Goal: Task Accomplishment & Management: Manage account settings

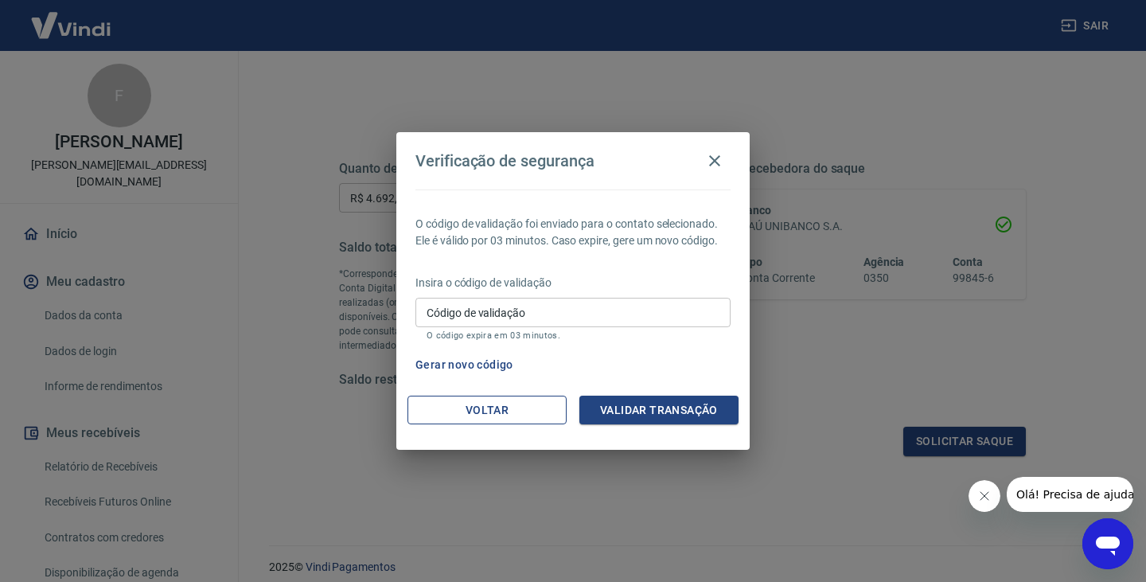
scroll to position [249, 0]
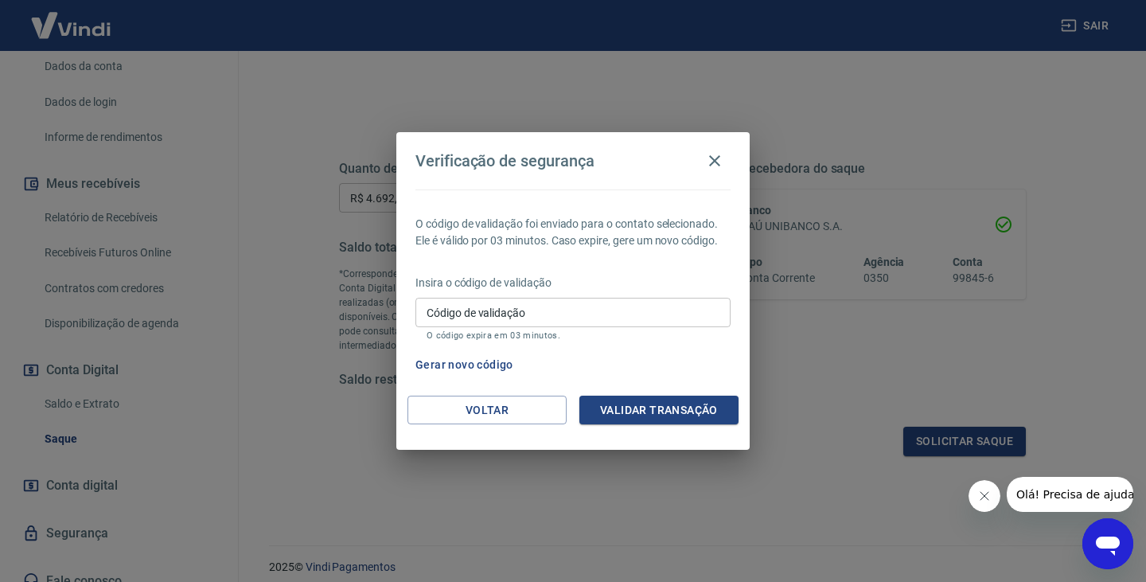
drag, startPoint x: 719, startPoint y: 157, endPoint x: 670, endPoint y: 174, distance: 52.3
click at [719, 157] on icon "button" at bounding box center [714, 160] width 11 height 11
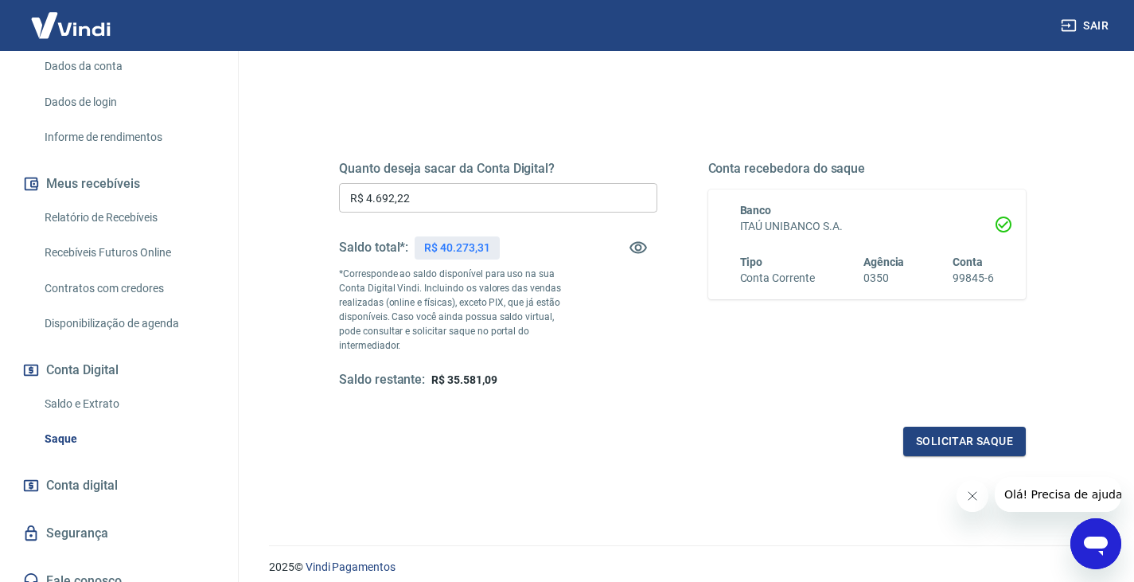
click at [72, 422] on link "Saque" at bounding box center [128, 438] width 181 height 33
click at [76, 387] on link "Saldo e Extrato" at bounding box center [128, 403] width 181 height 33
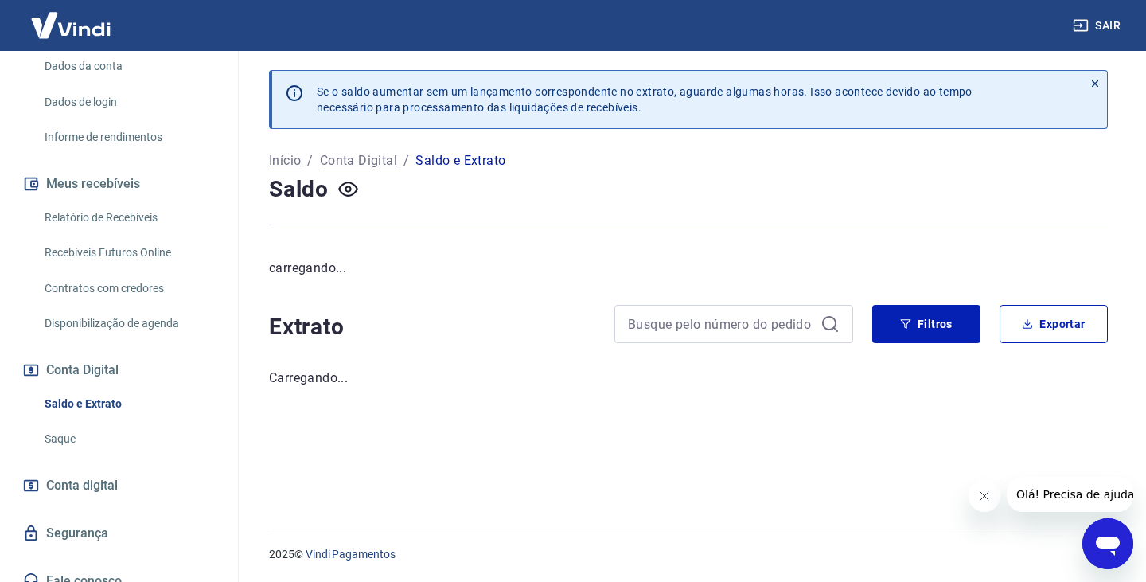
click at [64, 422] on link "Saque" at bounding box center [128, 438] width 181 height 33
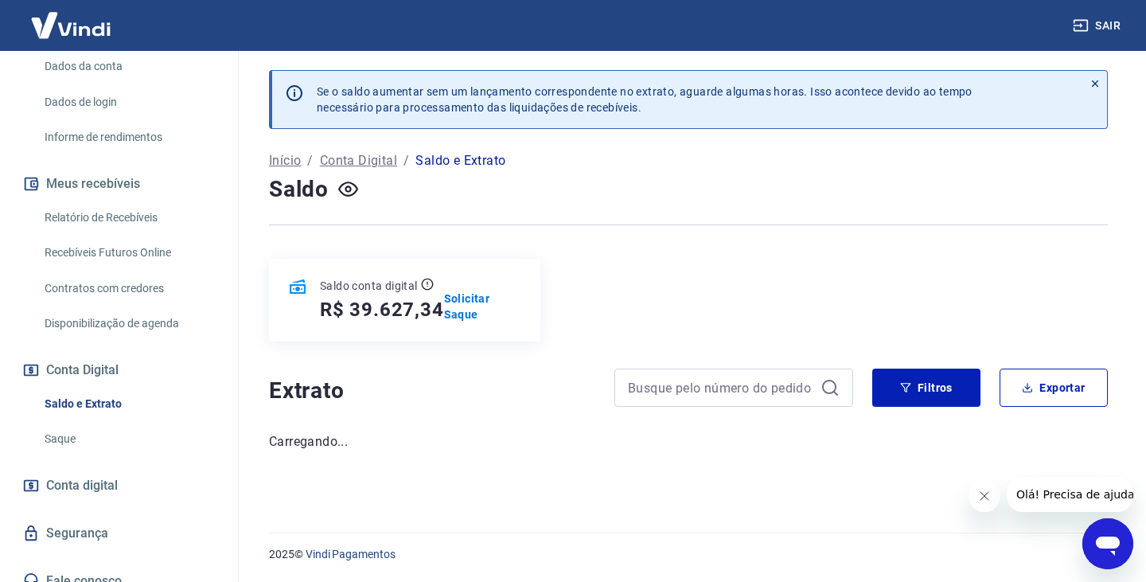
click at [63, 422] on link "Saque" at bounding box center [128, 438] width 181 height 33
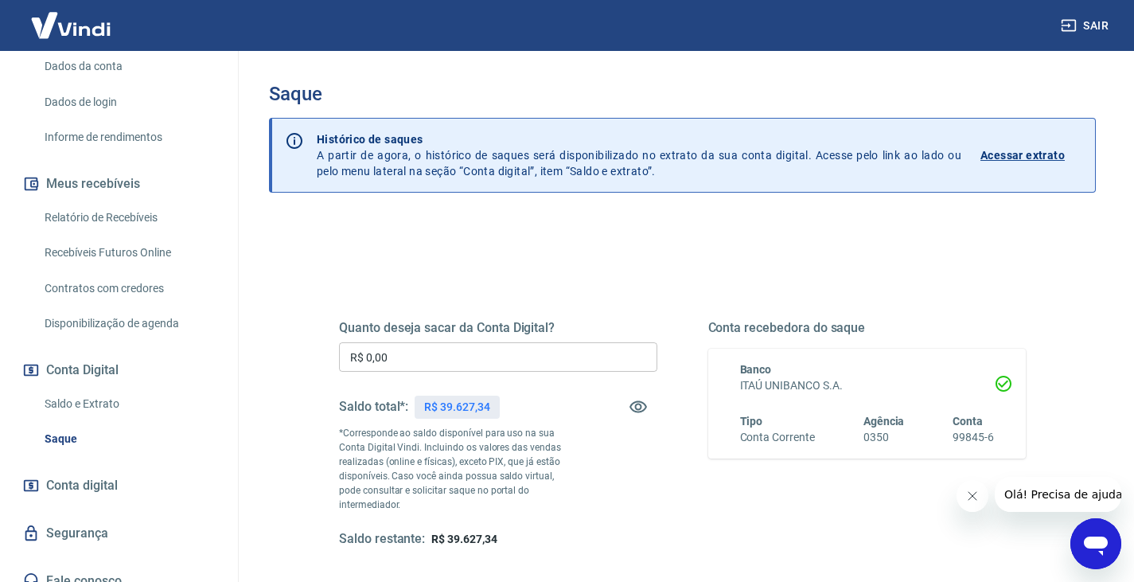
click at [376, 354] on input "R$ 0,00" at bounding box center [498, 356] width 318 height 29
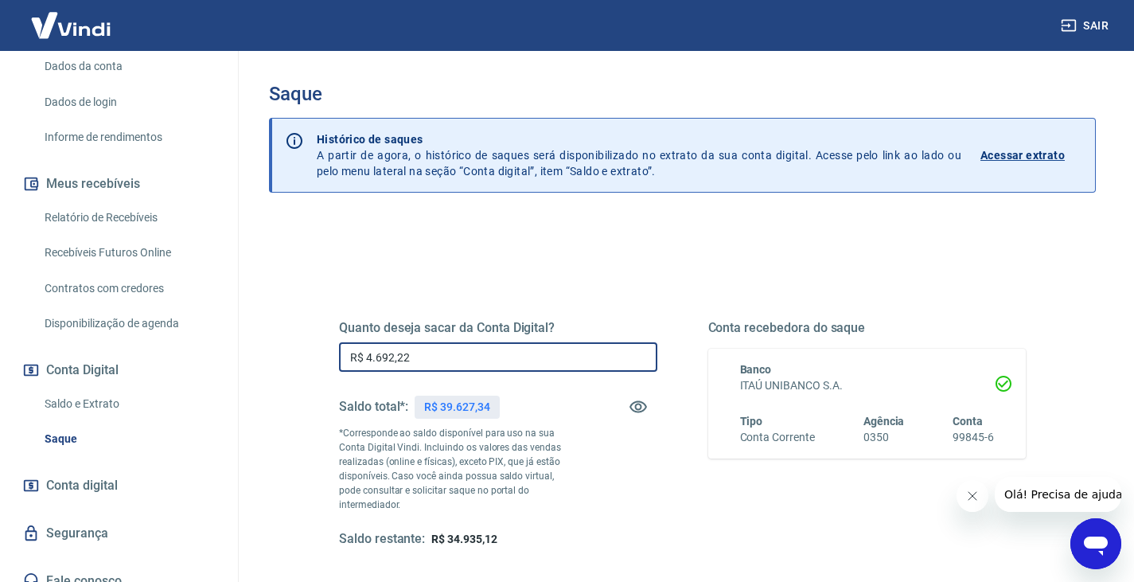
type input "R$ 4.692,22"
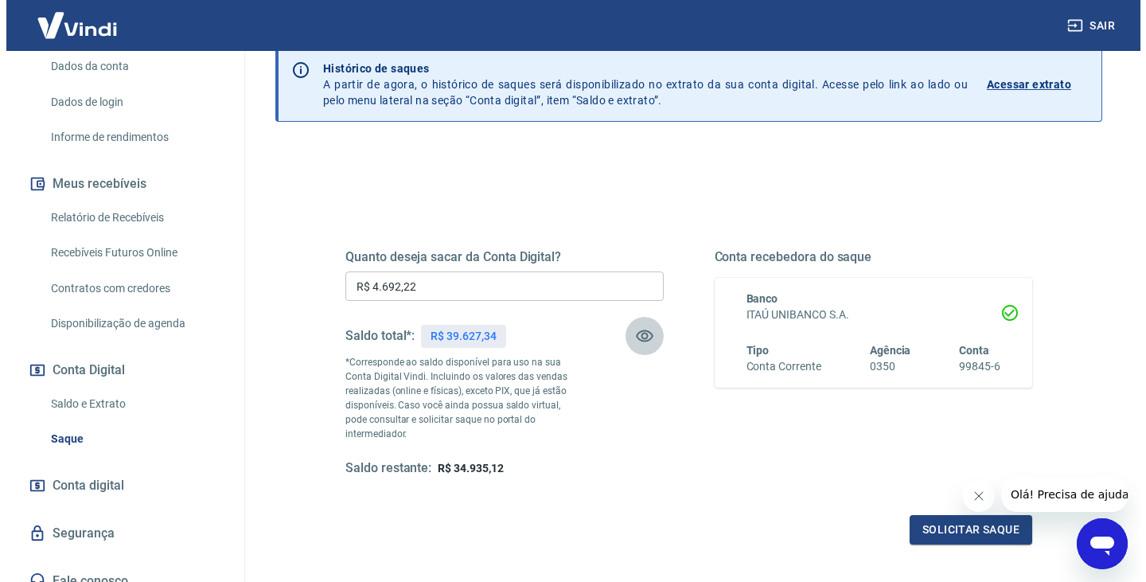
scroll to position [159, 0]
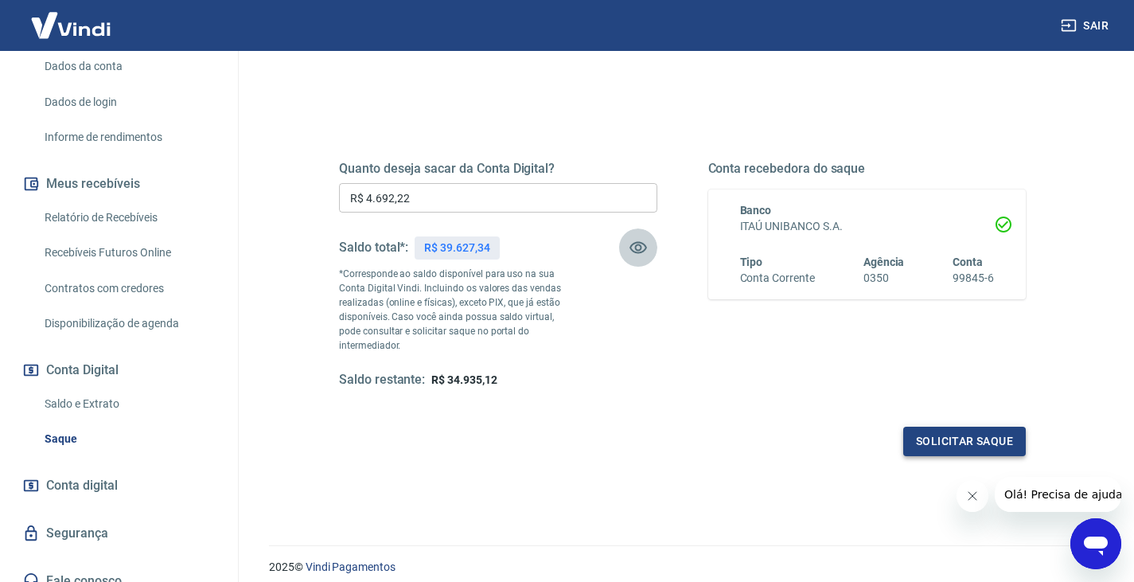
click at [971, 432] on button "Solicitar saque" at bounding box center [964, 440] width 123 height 29
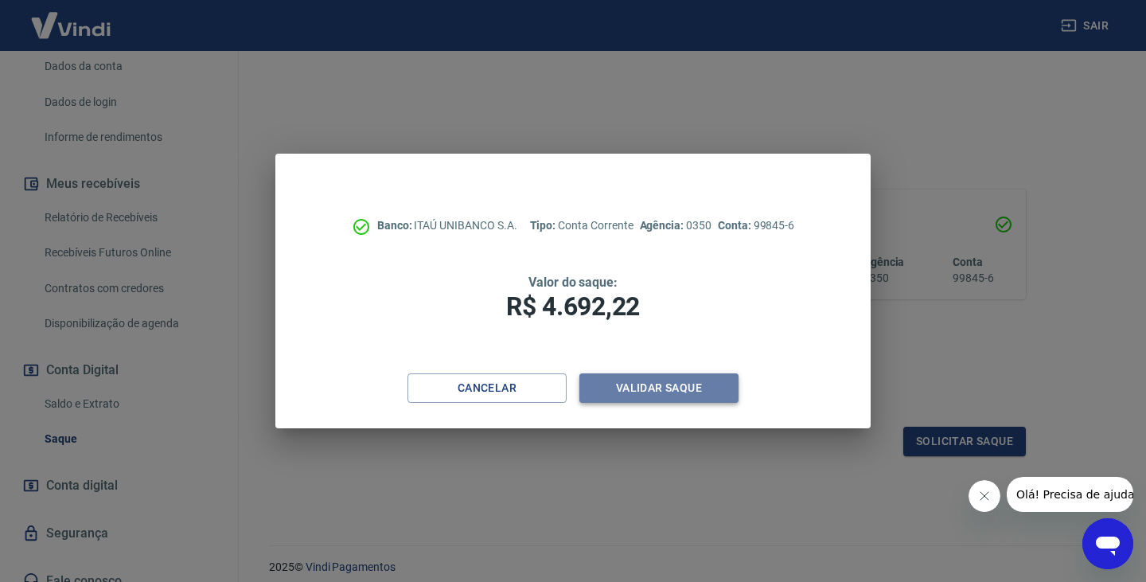
click at [663, 387] on button "Validar saque" at bounding box center [658, 387] width 159 height 29
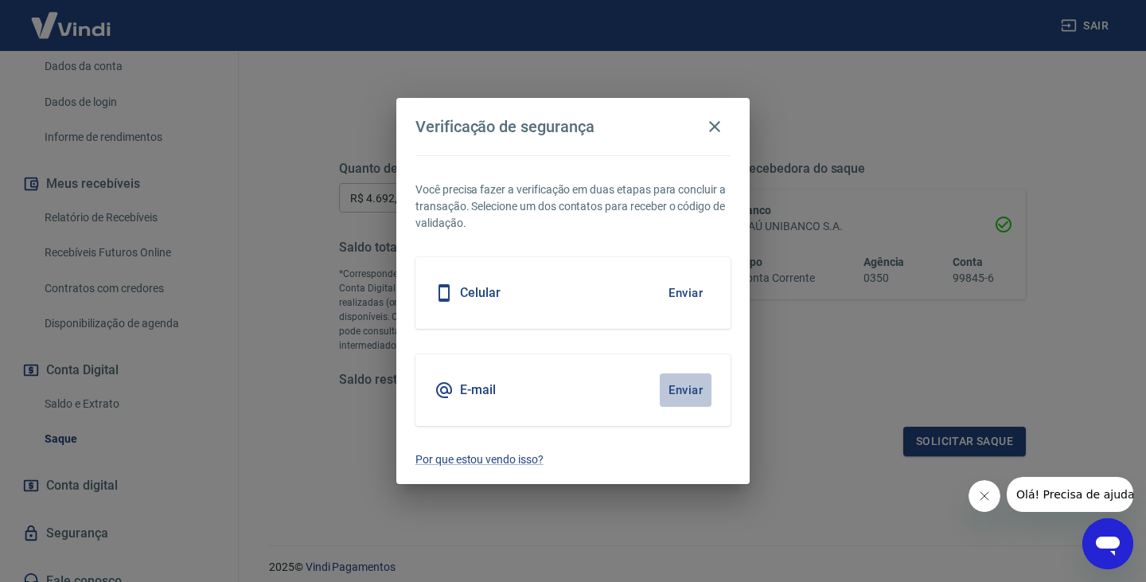
click at [679, 387] on button "Enviar" at bounding box center [686, 389] width 52 height 33
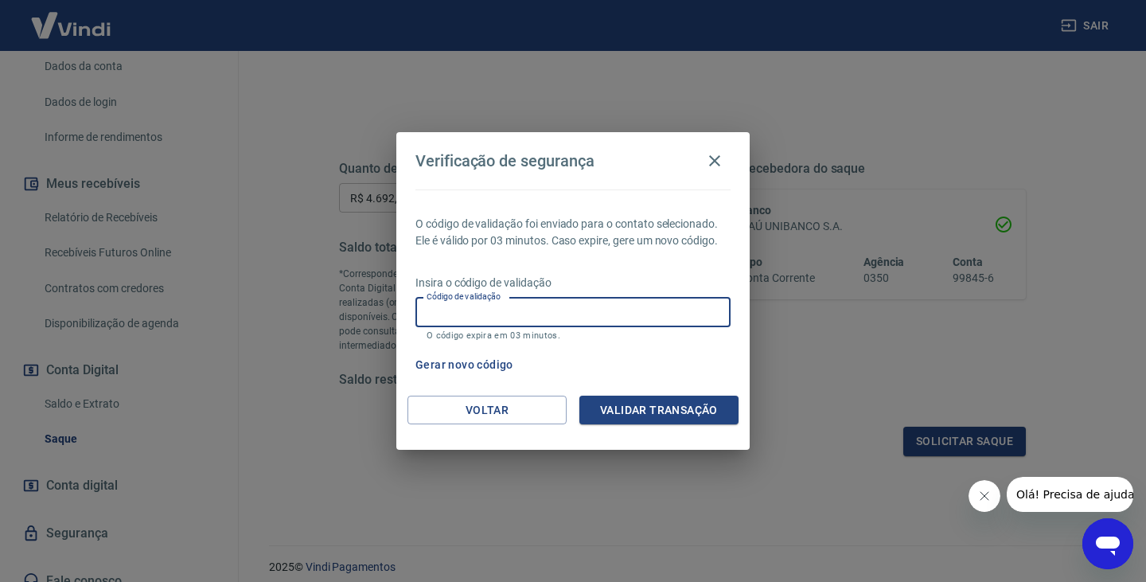
drag, startPoint x: 438, startPoint y: 322, endPoint x: 441, endPoint y: 368, distance: 45.4
click at [438, 322] on input "Código de validação" at bounding box center [572, 312] width 315 height 29
type input "188743"
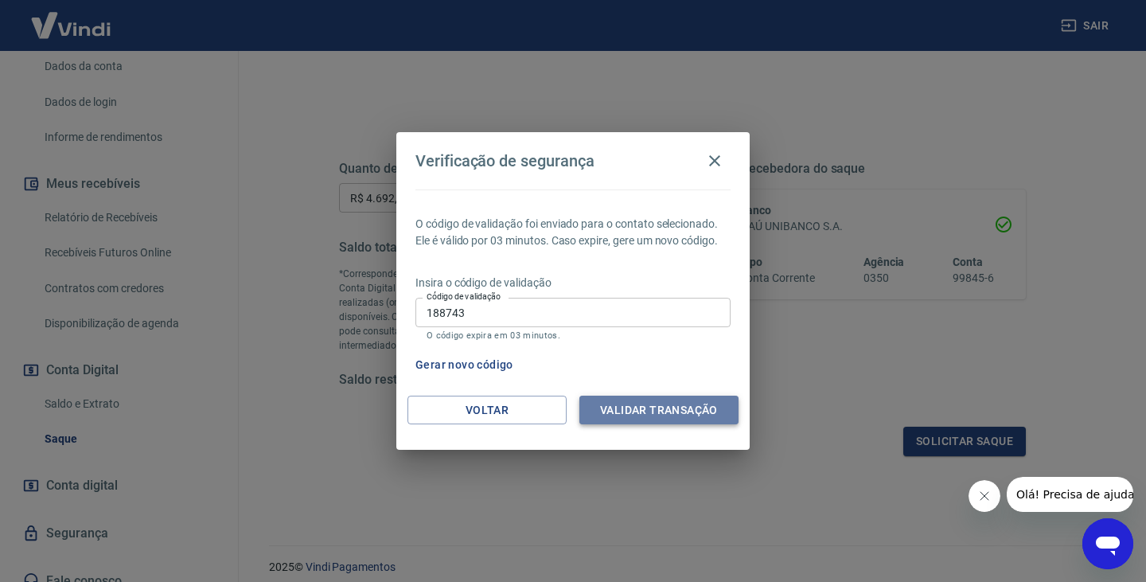
click at [648, 403] on button "Validar transação" at bounding box center [658, 409] width 159 height 29
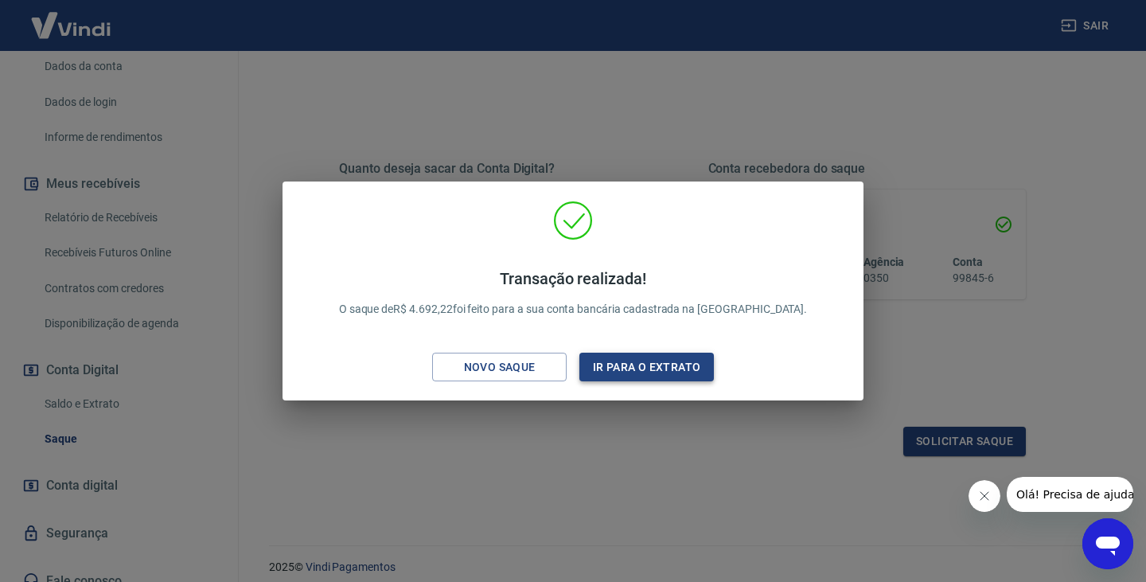
click at [627, 368] on button "Ir para o extrato" at bounding box center [646, 366] width 134 height 29
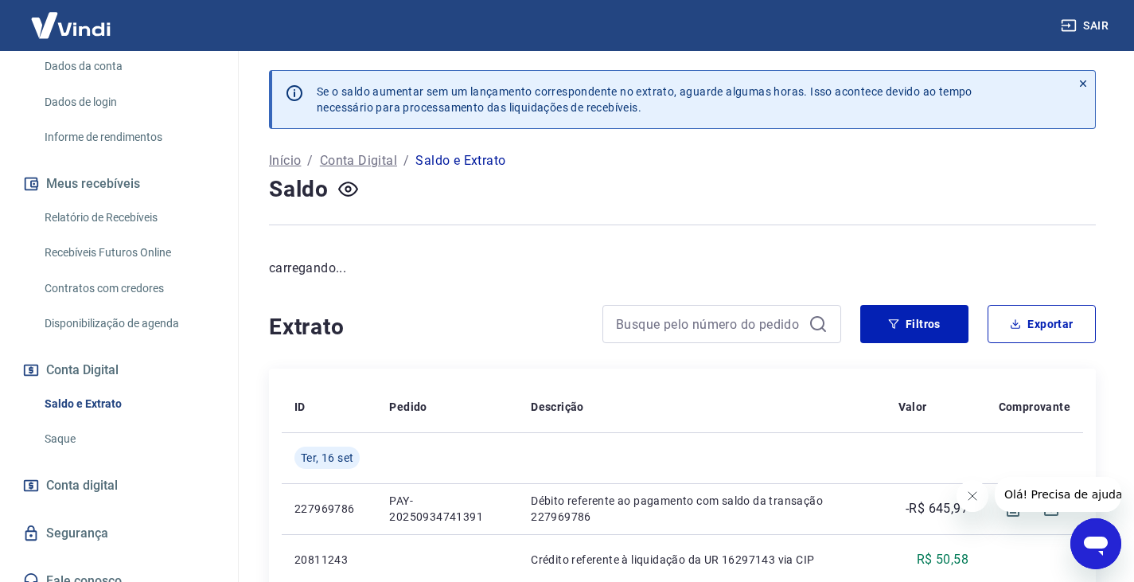
click at [93, 387] on link "Saldo e Extrato" at bounding box center [128, 403] width 181 height 33
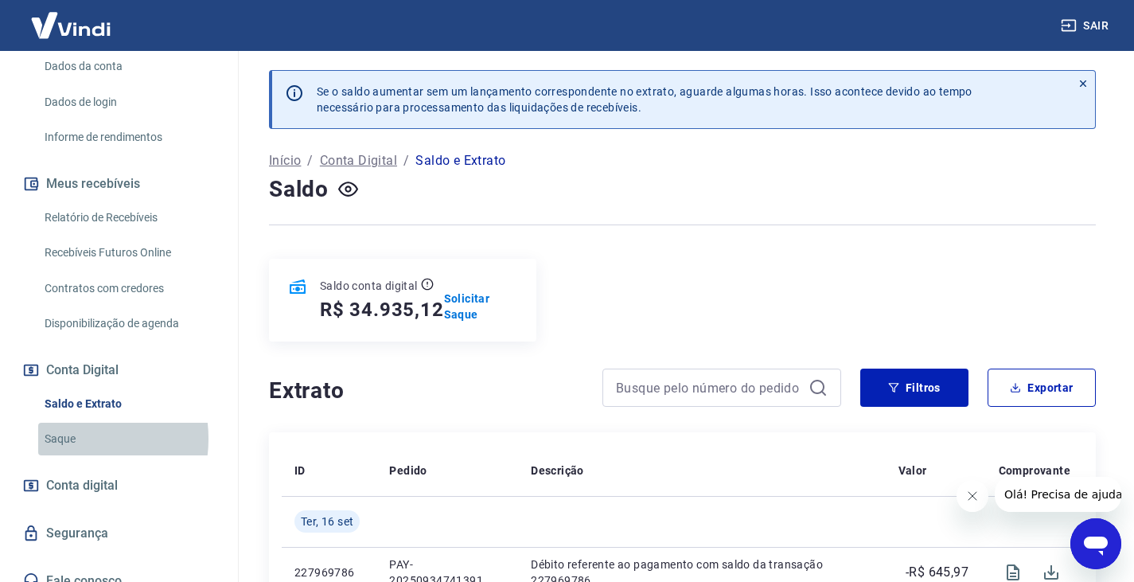
click at [64, 422] on link "Saque" at bounding box center [128, 438] width 181 height 33
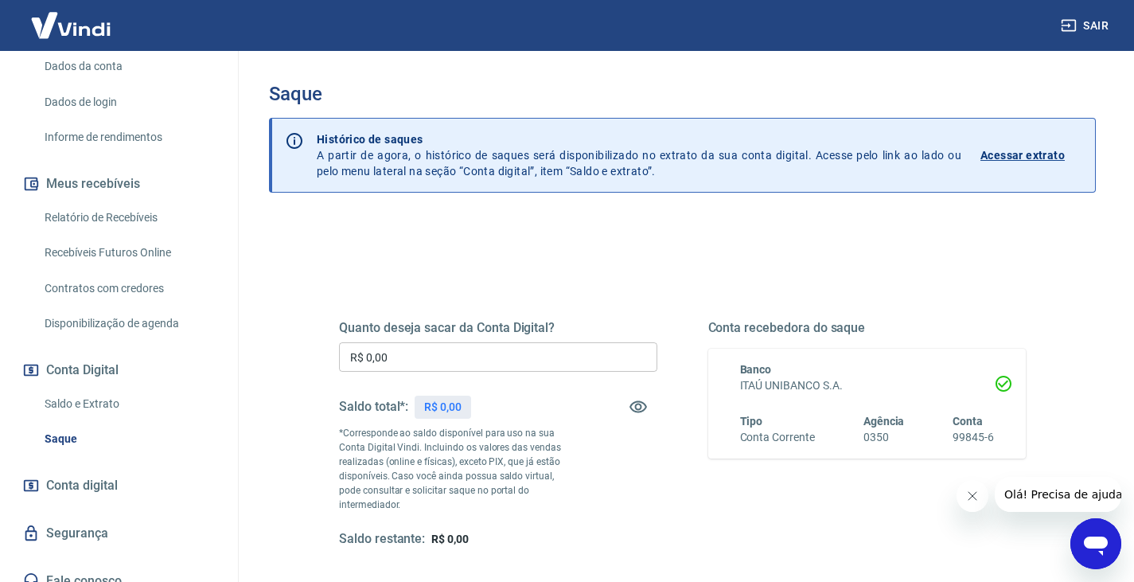
click at [442, 363] on input "R$ 0,00" at bounding box center [498, 356] width 318 height 29
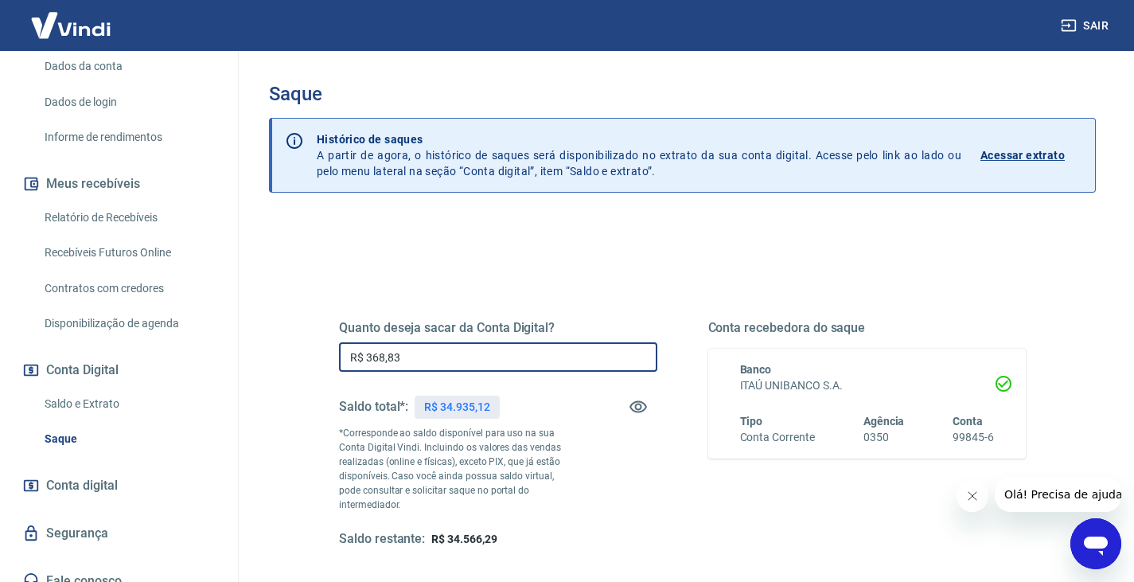
type input "R$ 368,83"
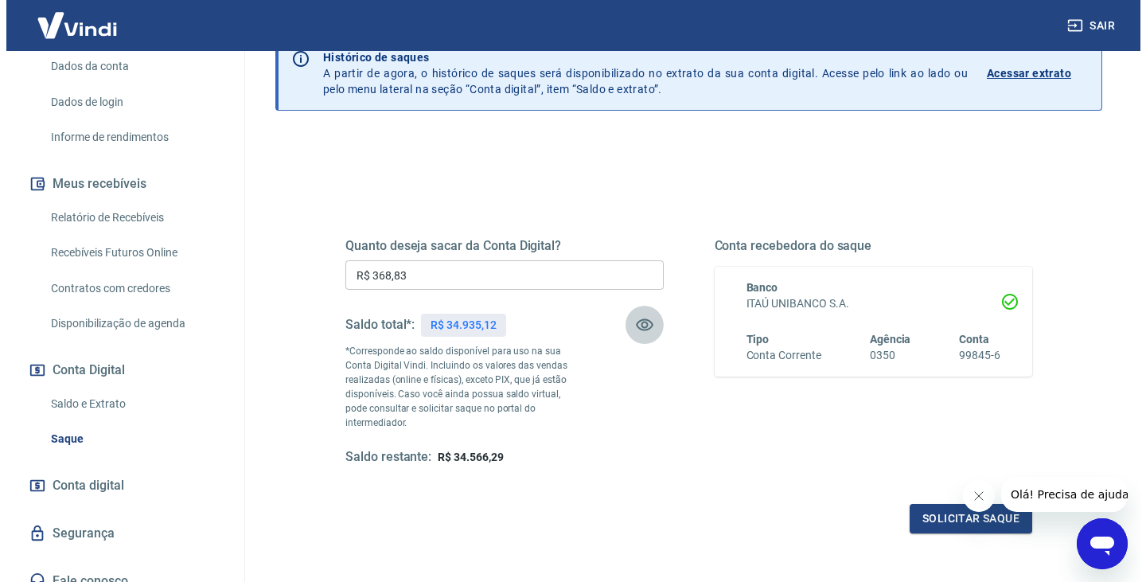
scroll to position [159, 0]
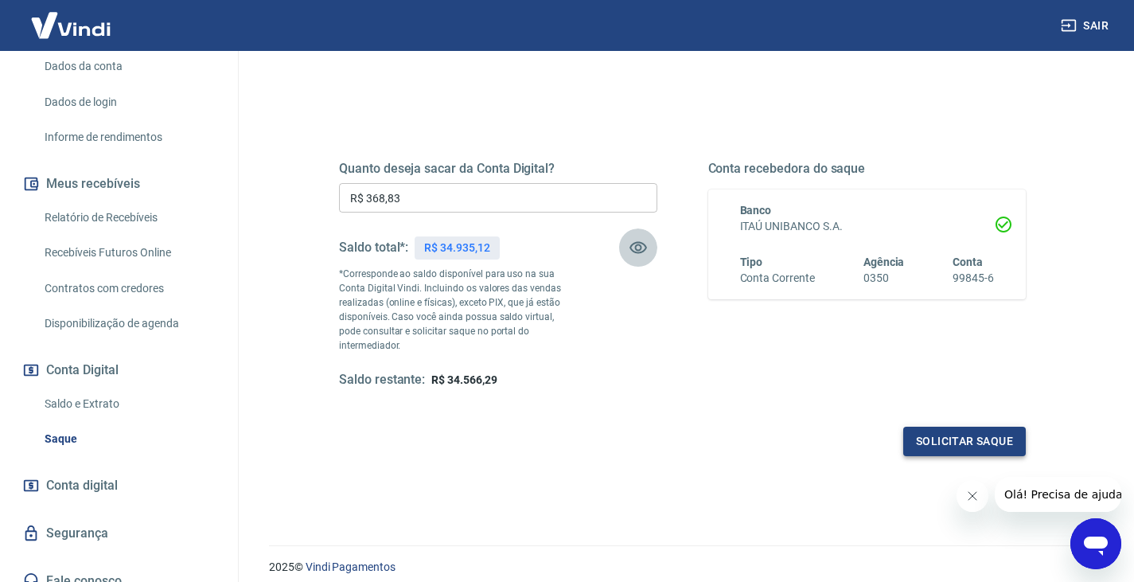
click at [956, 436] on button "Solicitar saque" at bounding box center [964, 440] width 123 height 29
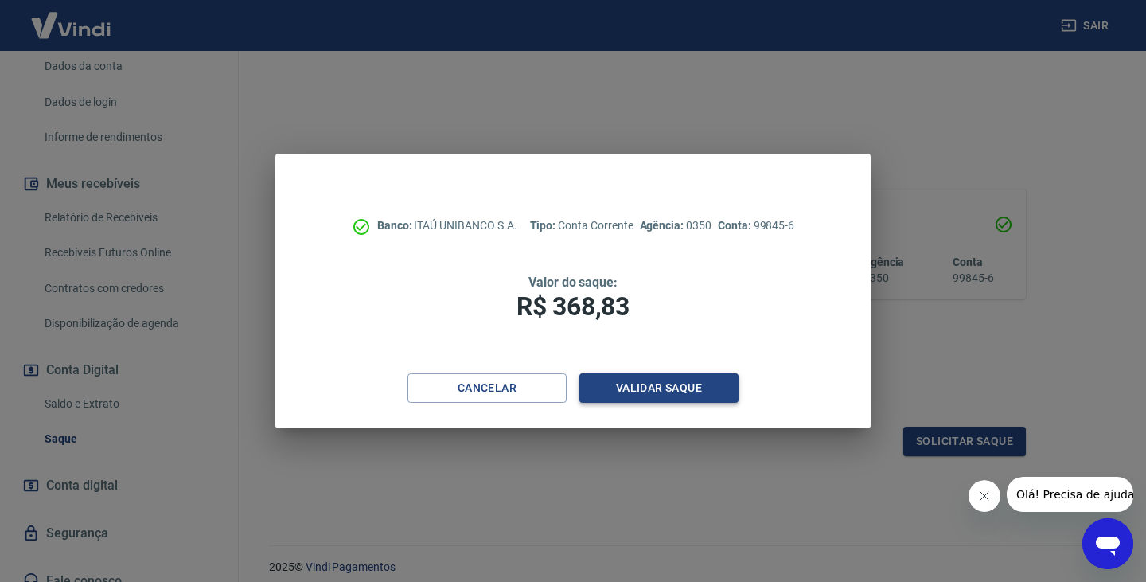
click at [650, 389] on button "Validar saque" at bounding box center [658, 387] width 159 height 29
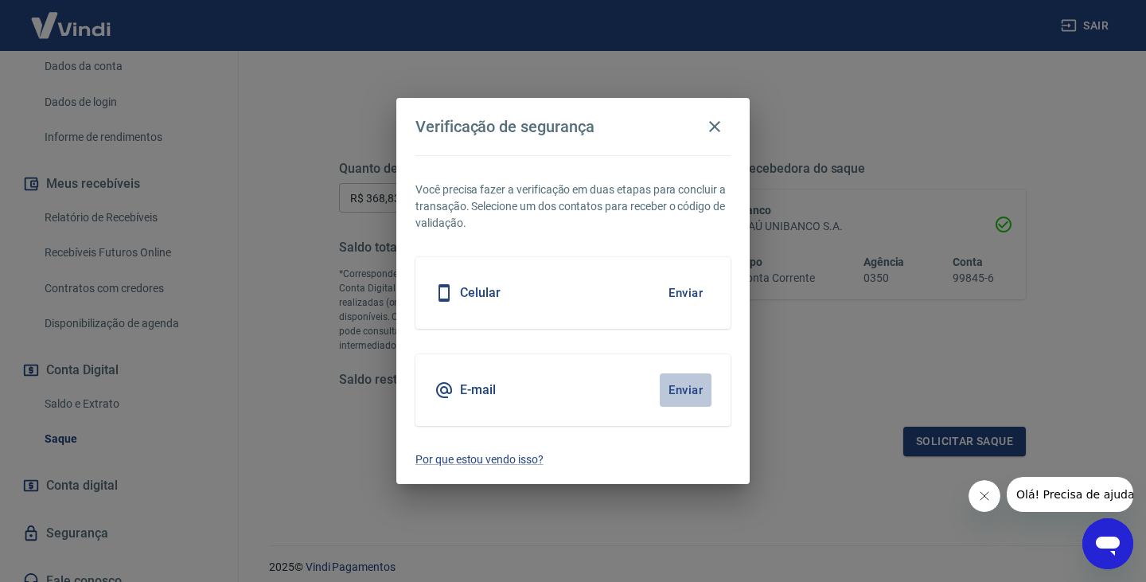
click at [681, 387] on button "Enviar" at bounding box center [686, 389] width 52 height 33
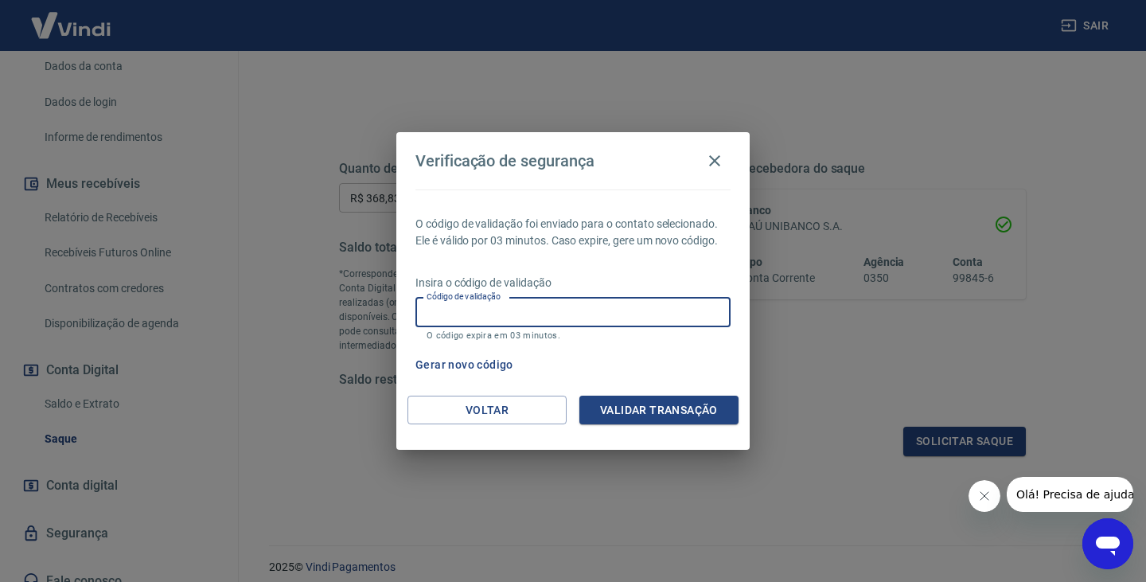
click at [451, 321] on input "Código de validação" at bounding box center [572, 312] width 315 height 29
type input "392203"
click at [611, 406] on button "Validar transação" at bounding box center [658, 409] width 159 height 29
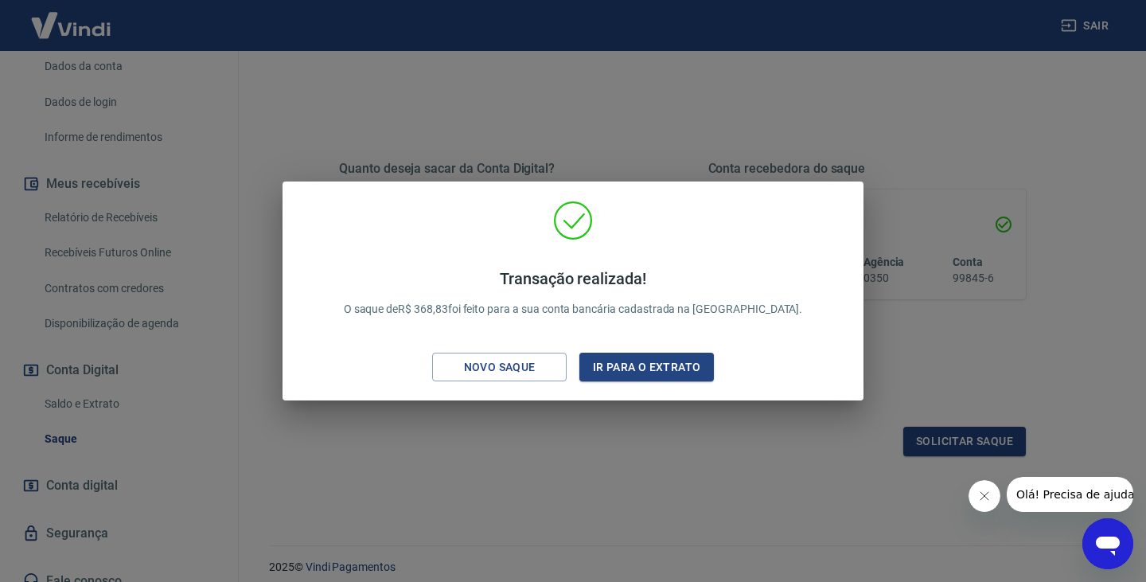
click at [68, 411] on div "Transação realizada! O saque de R$ 368,83 foi feito para a sua conta bancária c…" at bounding box center [573, 291] width 1146 height 582
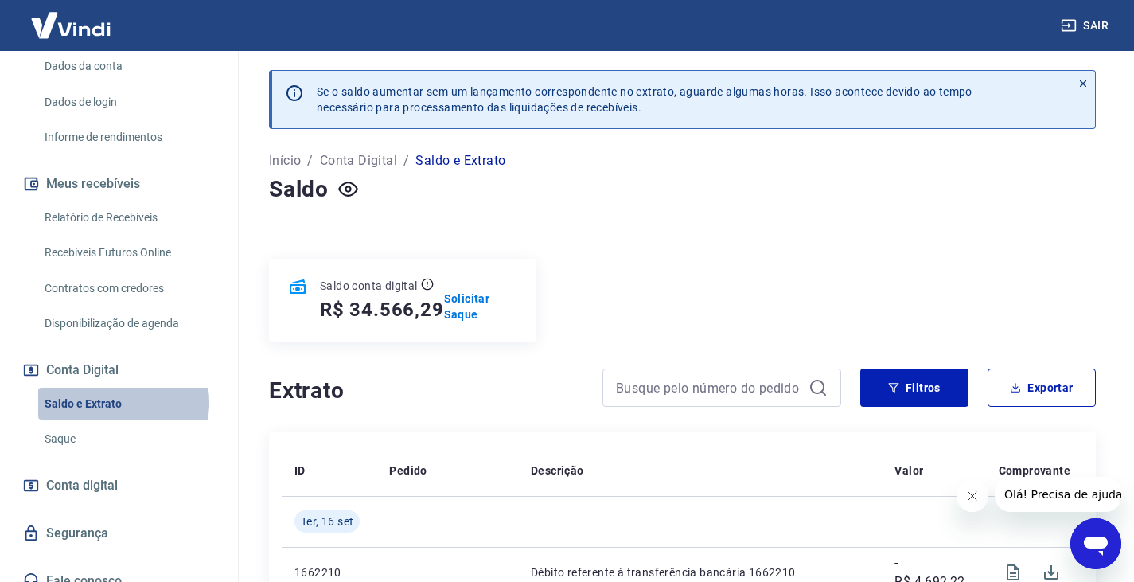
click at [115, 387] on link "Saldo e Extrato" at bounding box center [128, 403] width 181 height 33
click at [65, 422] on link "Saque" at bounding box center [128, 438] width 181 height 33
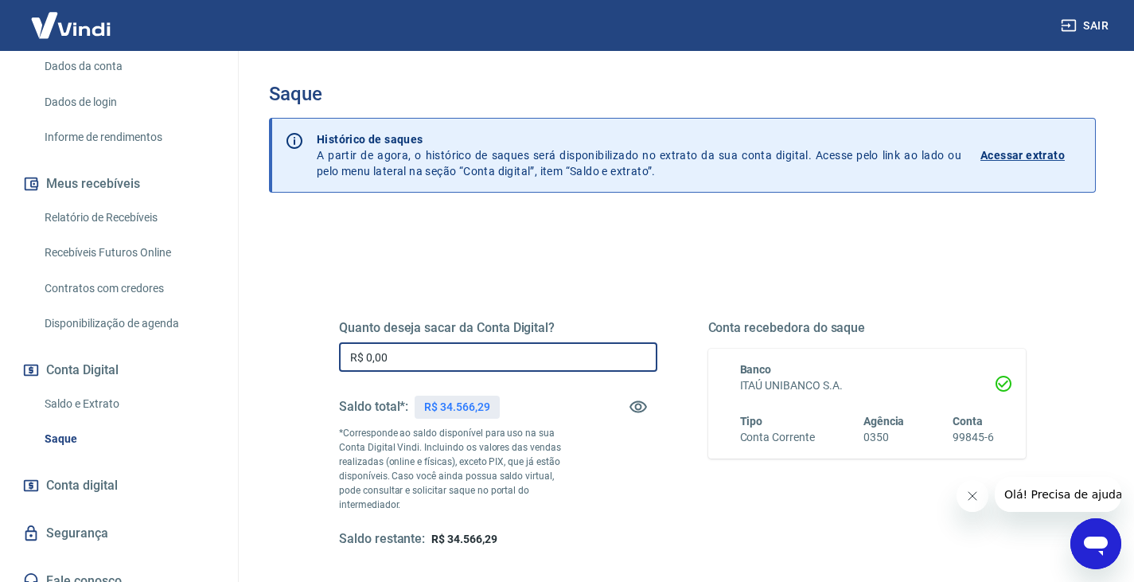
drag, startPoint x: 387, startPoint y: 352, endPoint x: 198, endPoint y: 352, distance: 189.4
click at [198, 352] on div "Sair F [PERSON_NAME] [PERSON_NAME][EMAIL_ADDRESS][DOMAIN_NAME] Início Meu cadas…" at bounding box center [567, 291] width 1134 height 582
type input "R$ 2.906,62"
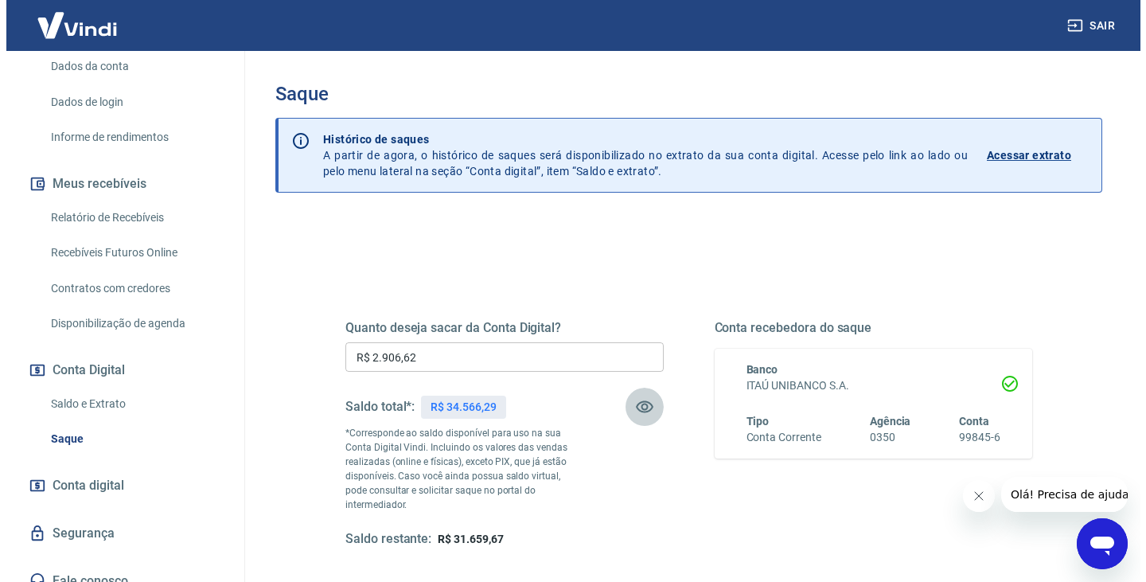
scroll to position [159, 0]
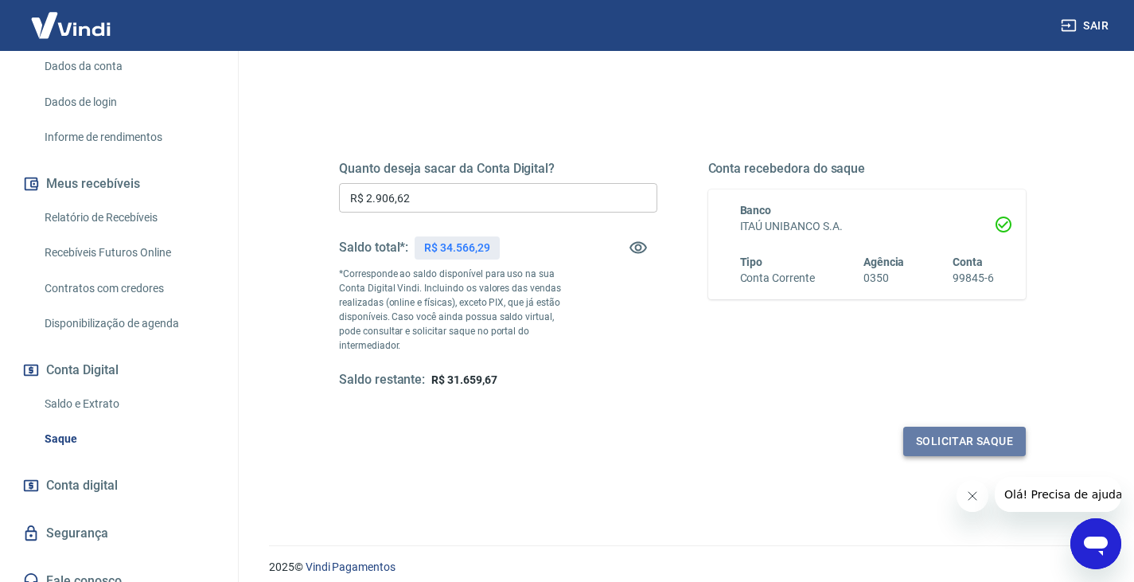
click at [933, 426] on button "Solicitar saque" at bounding box center [964, 440] width 123 height 29
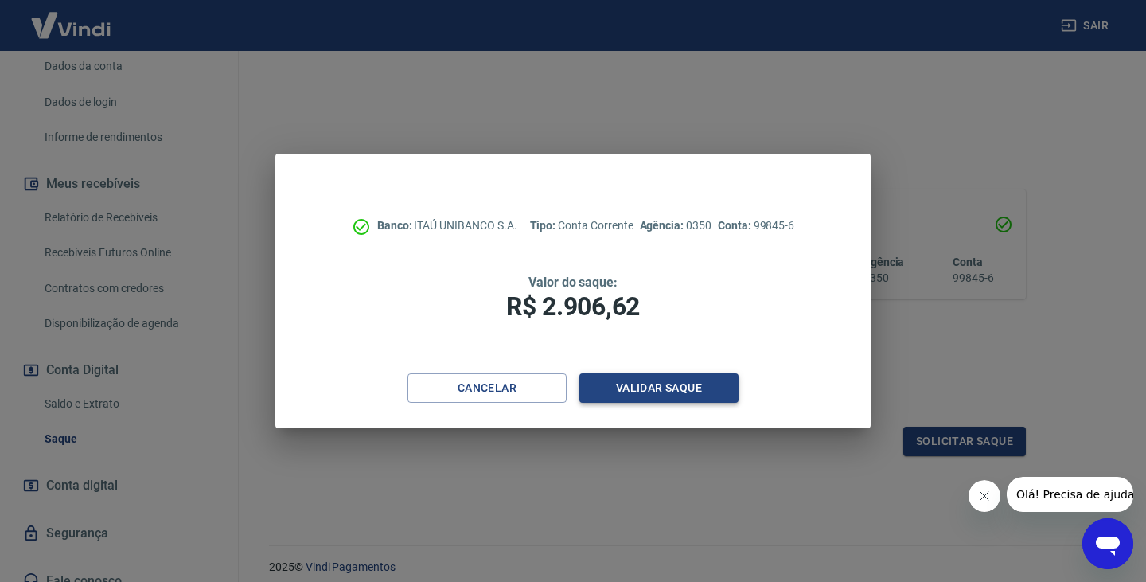
click at [625, 386] on button "Validar saque" at bounding box center [658, 387] width 159 height 29
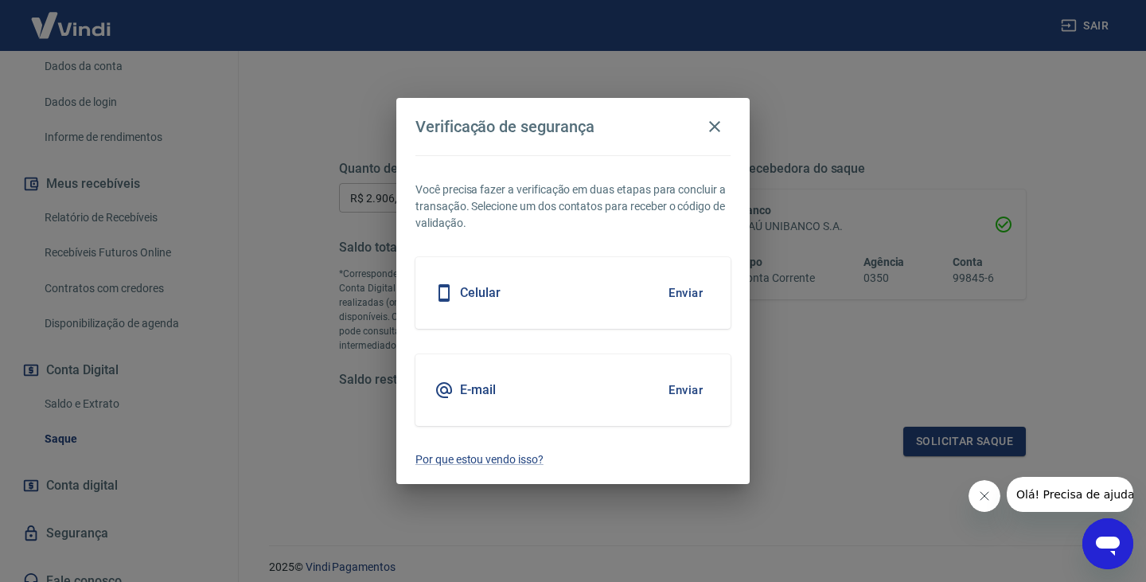
click at [687, 391] on button "Enviar" at bounding box center [686, 389] width 52 height 33
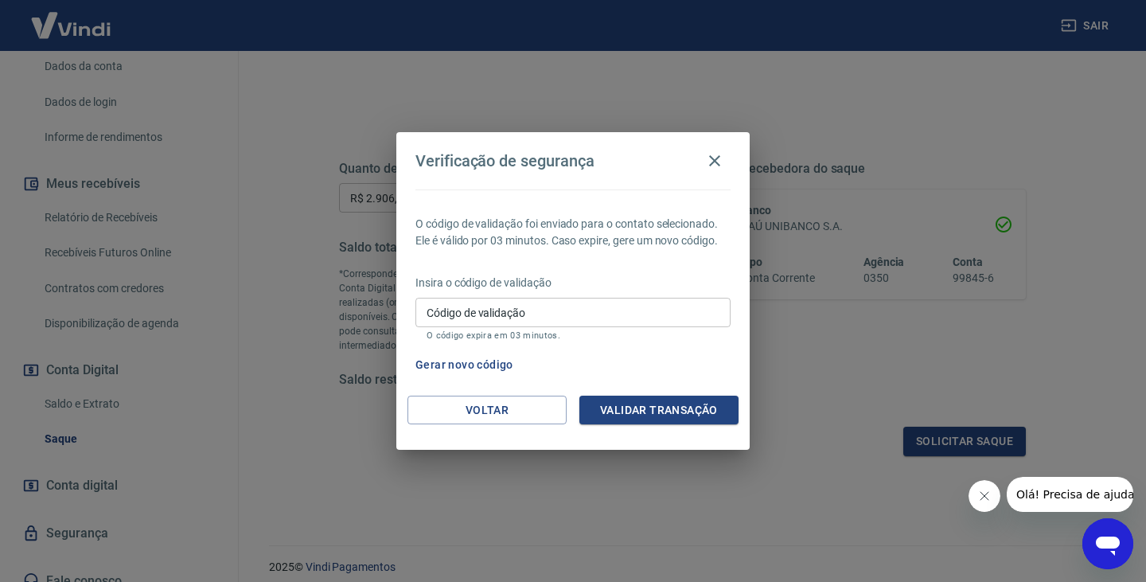
drag, startPoint x: 640, startPoint y: 150, endPoint x: 688, endPoint y: 151, distance: 48.6
click at [700, 152] on div "Verificação de segurança" at bounding box center [572, 161] width 315 height 32
click at [469, 307] on input "Código de validação" at bounding box center [572, 312] width 315 height 29
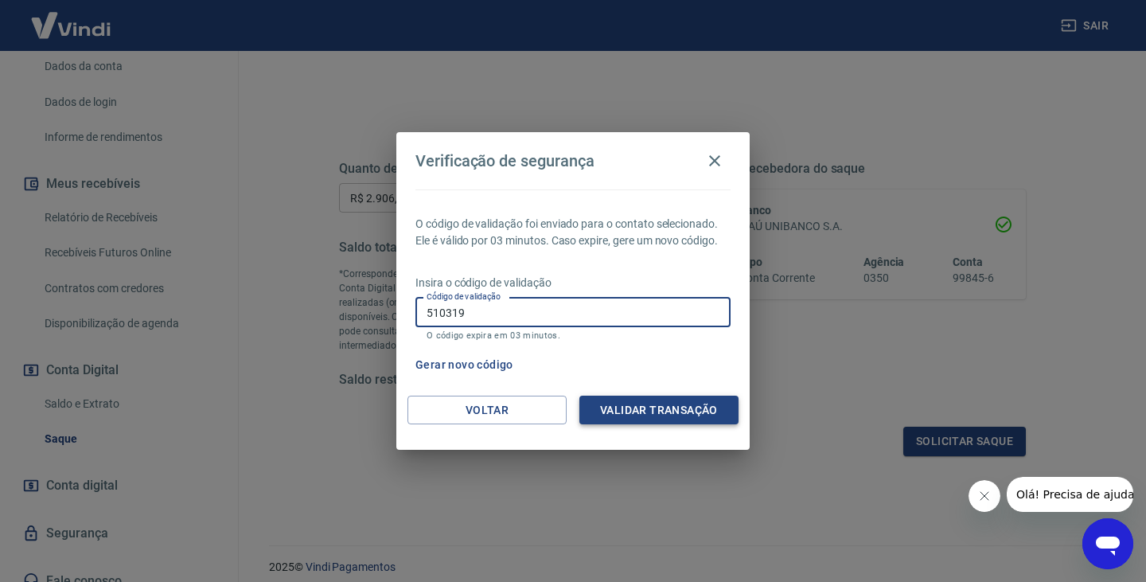
type input "510319"
click at [637, 412] on button "Validar transação" at bounding box center [658, 409] width 159 height 29
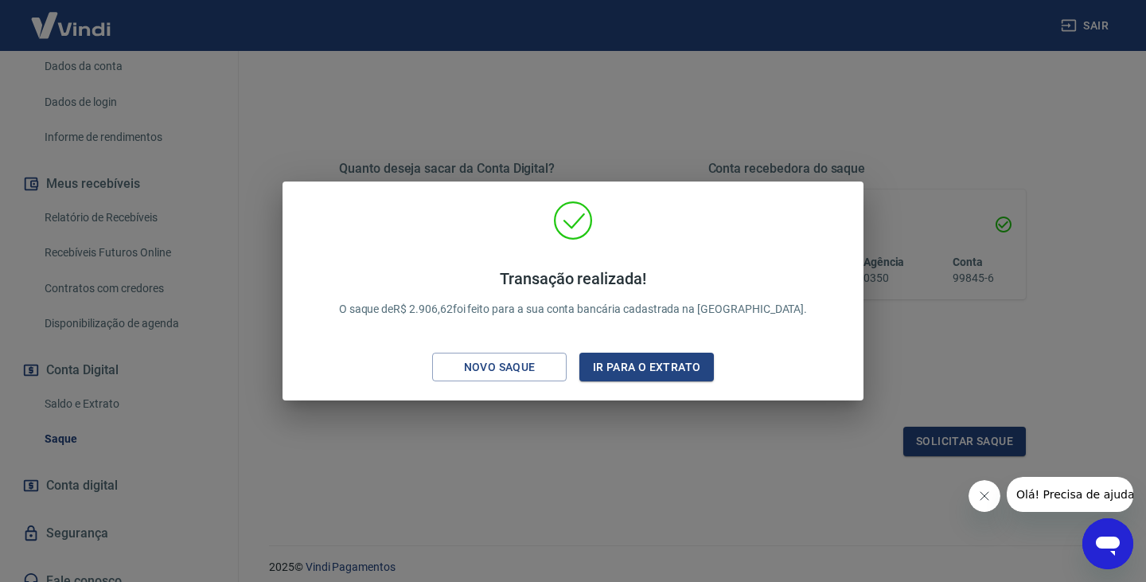
click at [227, 434] on div "Transação realizada! O saque de R$ 2.906,62 foi feito para a sua conta bancária…" at bounding box center [573, 291] width 1146 height 582
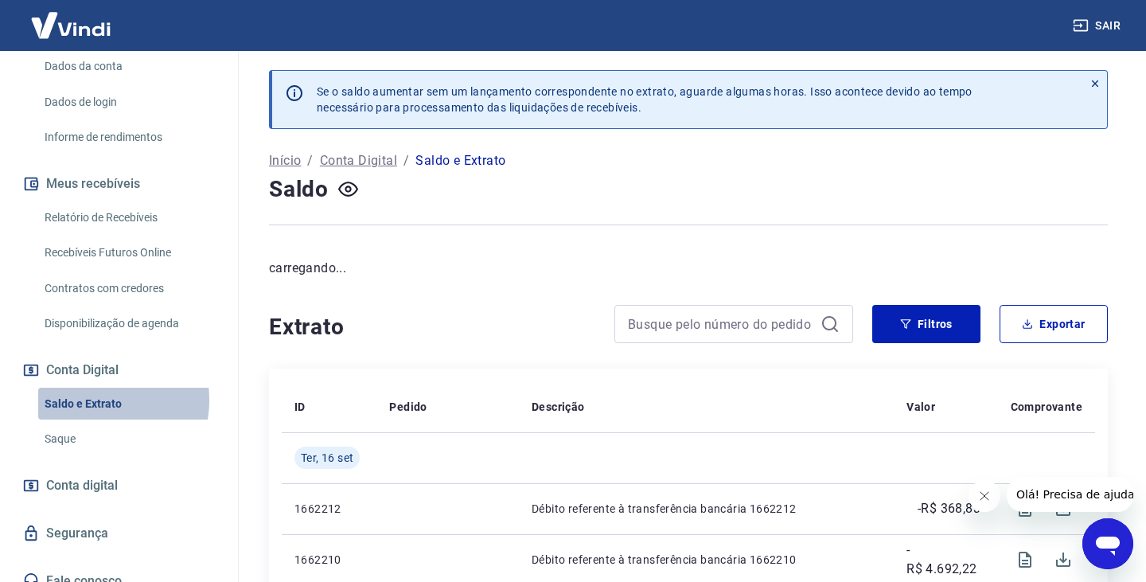
click at [95, 387] on link "Saldo e Extrato" at bounding box center [128, 403] width 181 height 33
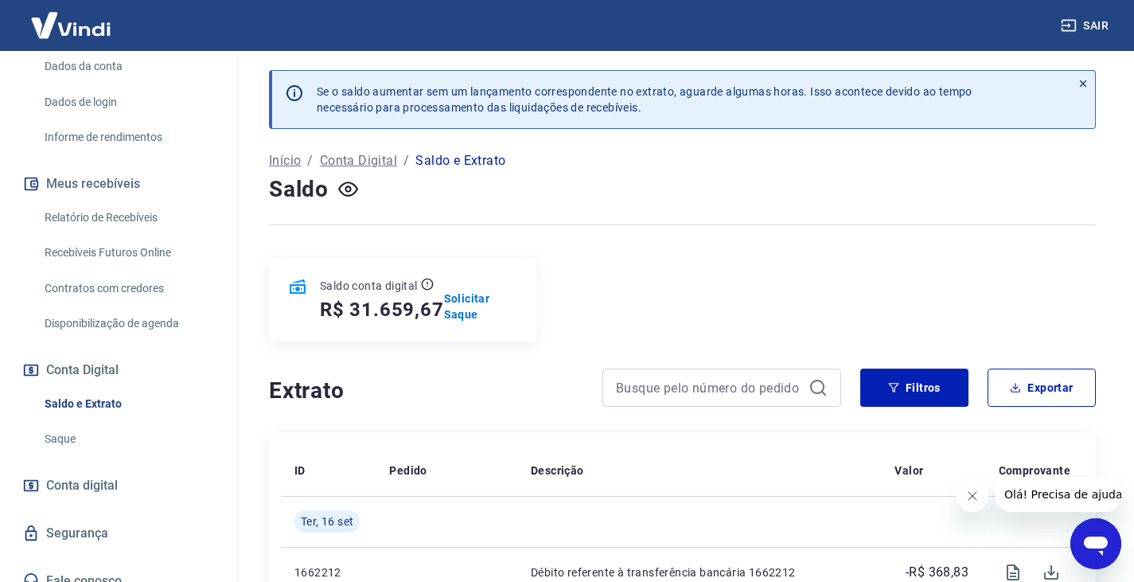
click at [61, 422] on link "Saque" at bounding box center [128, 438] width 181 height 33
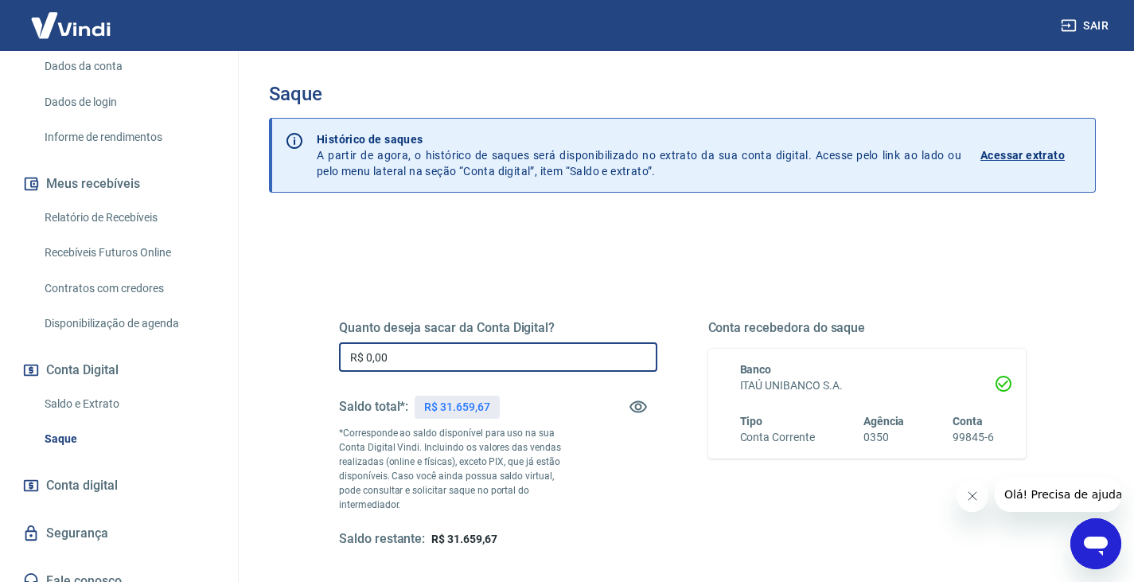
drag, startPoint x: 392, startPoint y: 360, endPoint x: 284, endPoint y: 350, distance: 108.6
click at [284, 350] on div "Quanto deseja sacar da Conta Digital? R$ 0,00 ​ Saldo total*: R$ 31.659,67 *Cor…" at bounding box center [682, 509] width 827 height 583
type input "R$ 371,48"
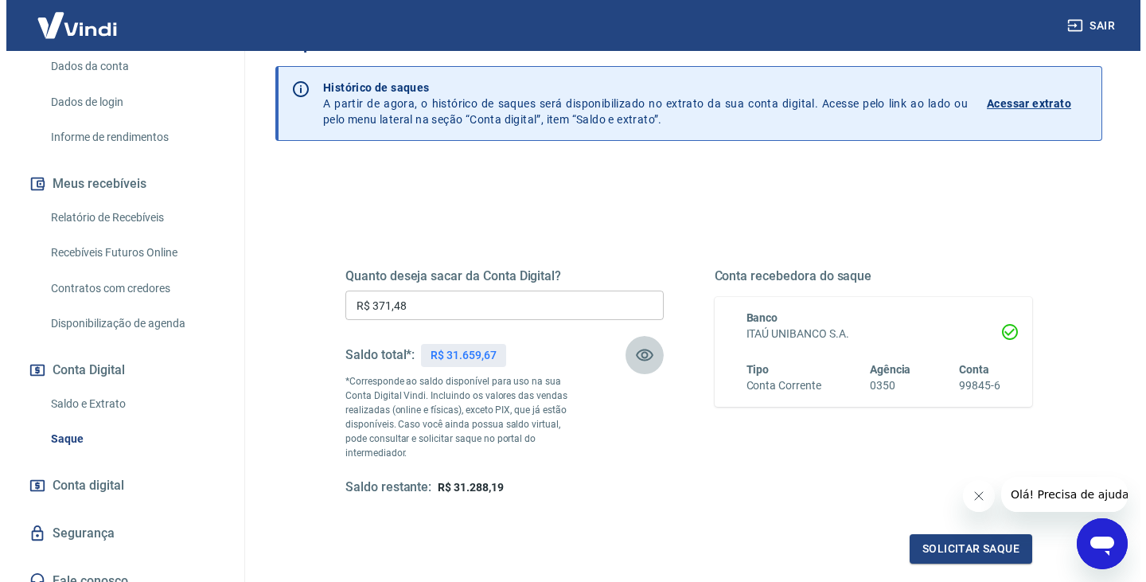
scroll to position [80, 0]
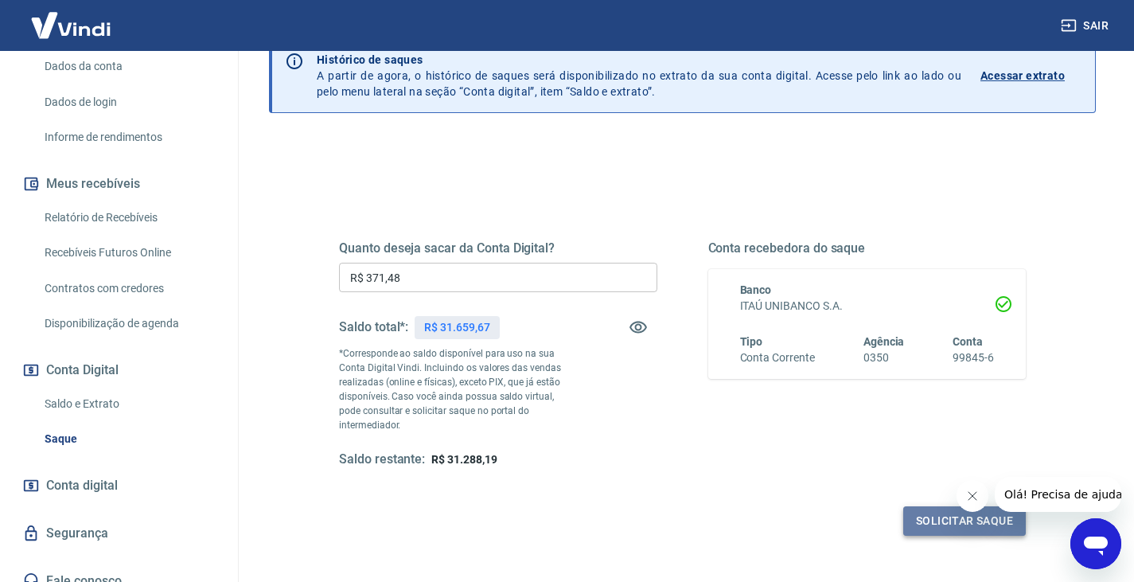
click at [940, 506] on button "Solicitar saque" at bounding box center [964, 520] width 123 height 29
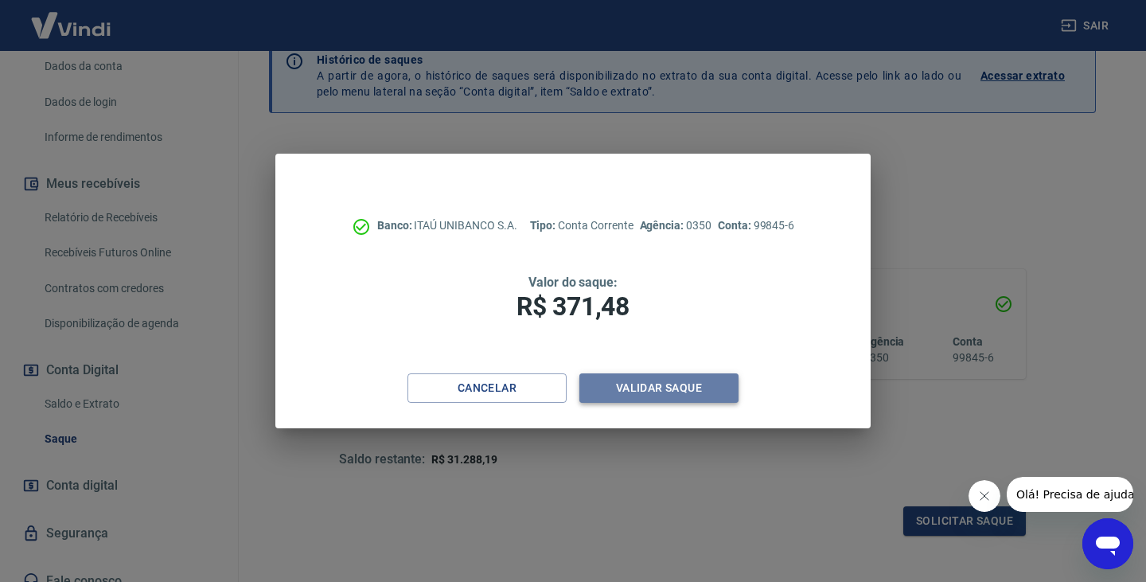
click at [632, 383] on button "Validar saque" at bounding box center [658, 387] width 159 height 29
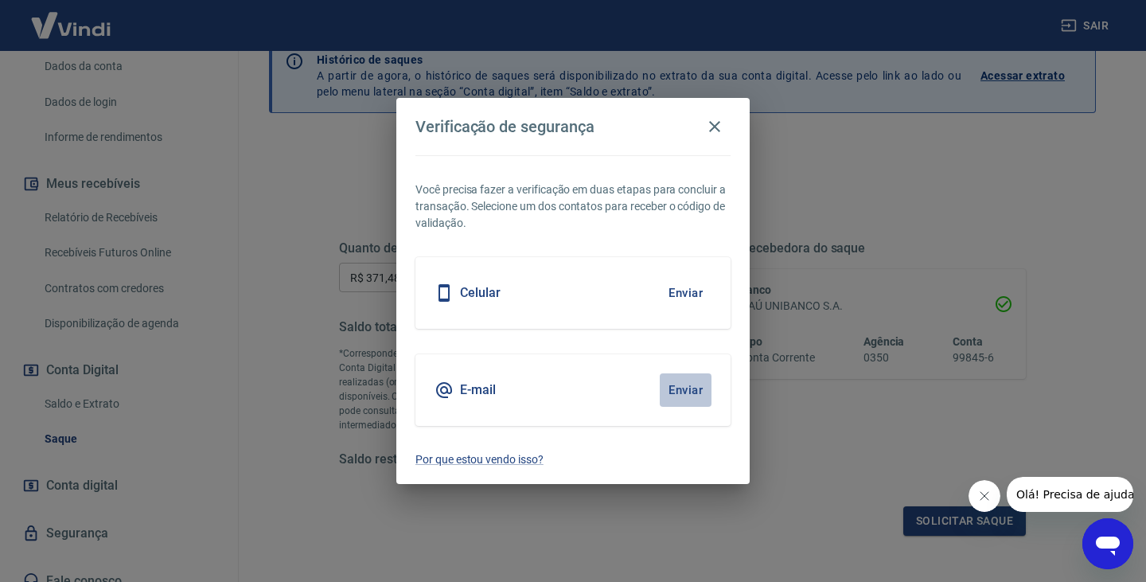
click at [680, 391] on button "Enviar" at bounding box center [686, 389] width 52 height 33
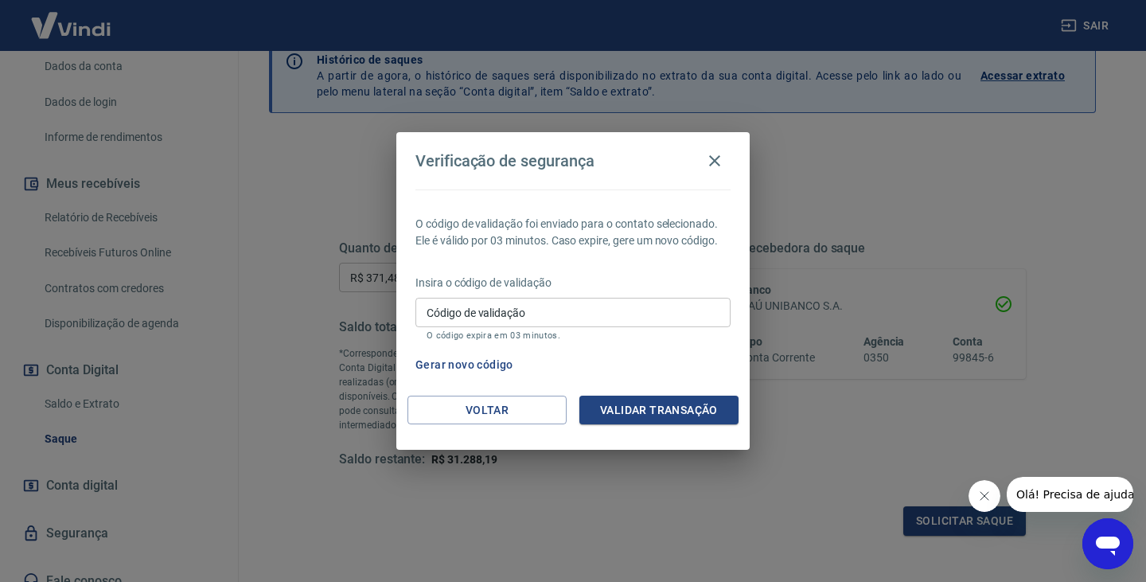
click at [469, 307] on div "Código de validação Código de validação O código expira em 03 minutos." at bounding box center [572, 319] width 315 height 43
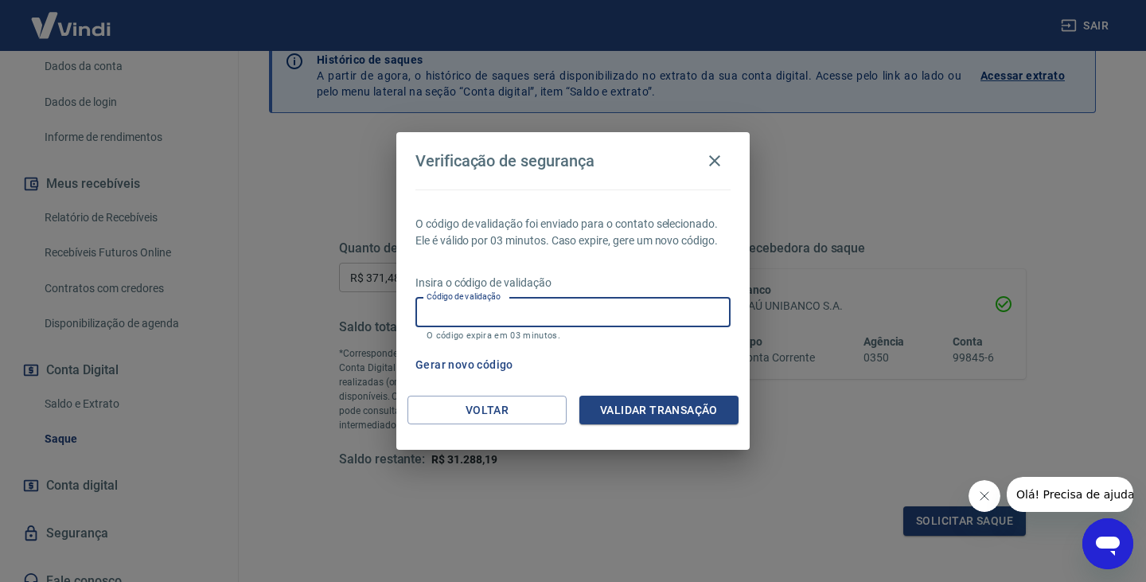
click at [306, 317] on div "Verificação de segurança O código de validação foi enviado para o contato selec…" at bounding box center [573, 291] width 1146 height 582
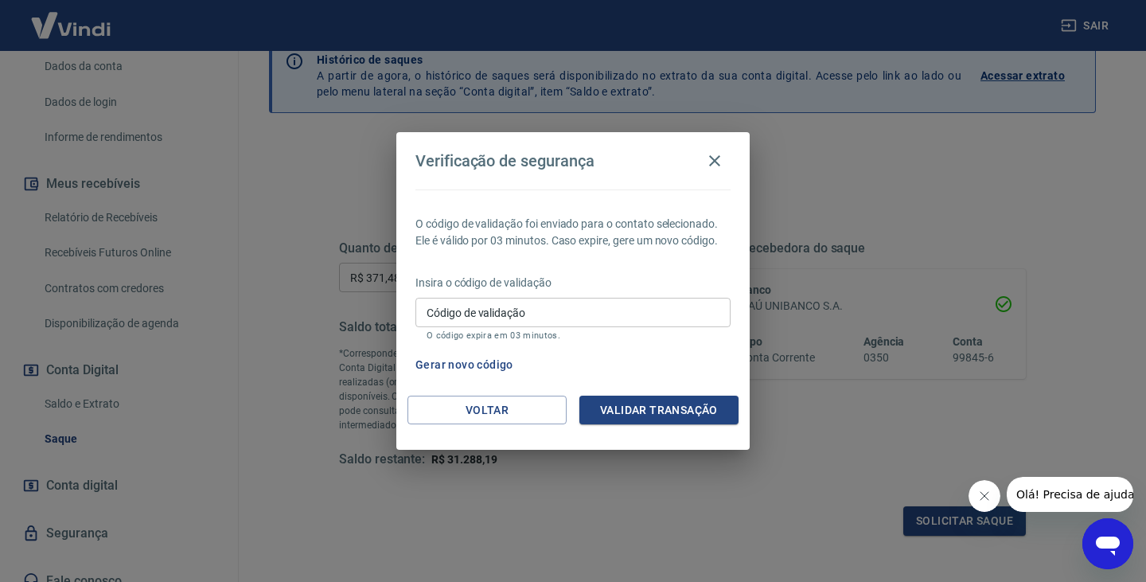
click at [466, 311] on input "Código de validação" at bounding box center [572, 312] width 315 height 29
click at [870, 179] on div "Verificação de segurança O código de validação foi enviado para o contato selec…" at bounding box center [573, 291] width 1146 height 582
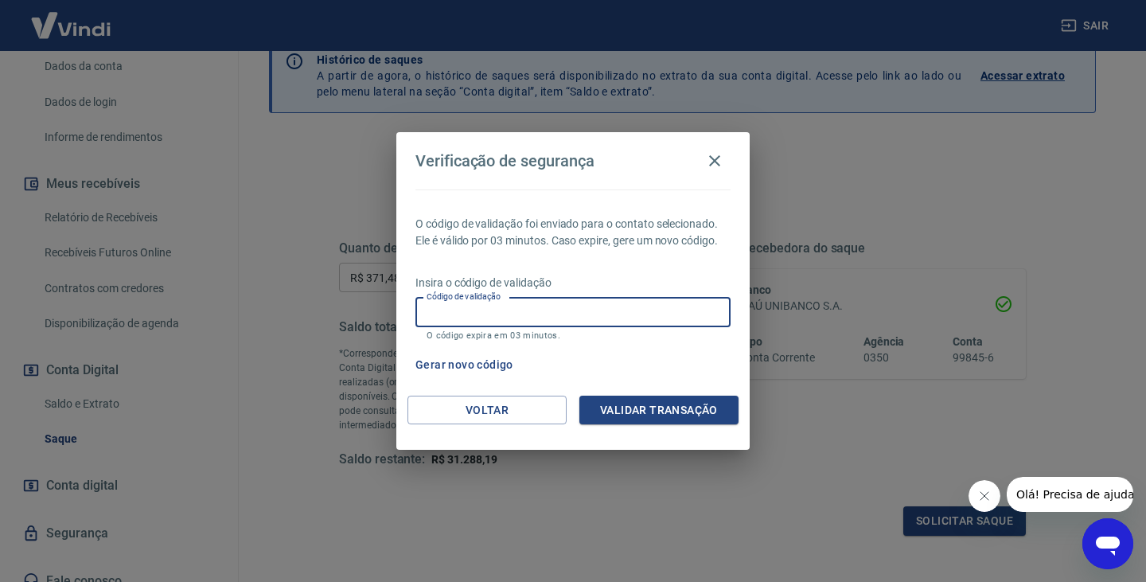
click at [457, 315] on input "Código de validação" at bounding box center [572, 312] width 315 height 29
type input "441568"
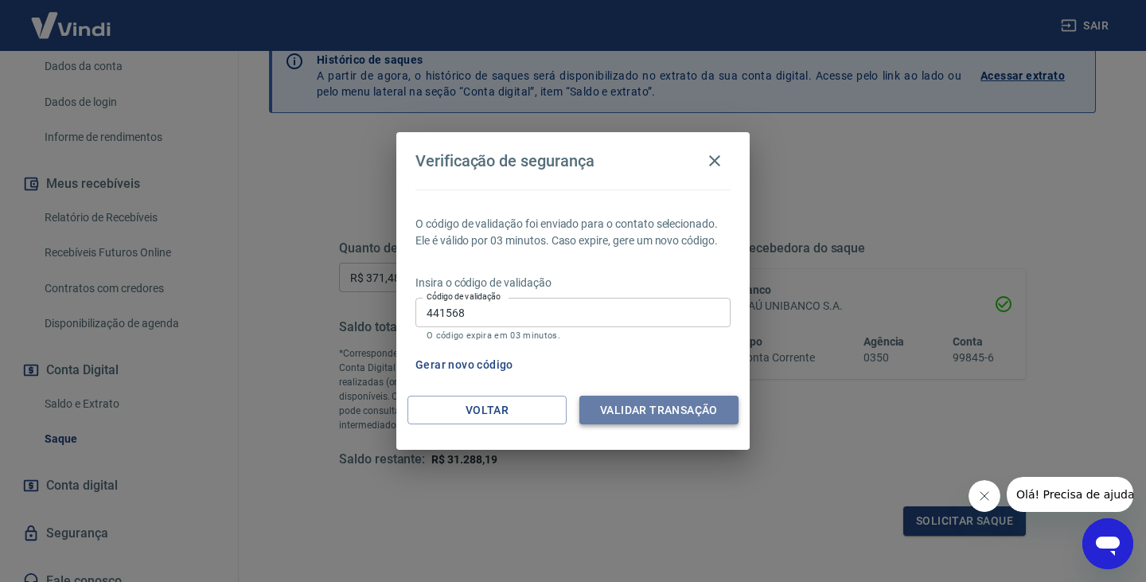
click at [617, 416] on button "Validar transação" at bounding box center [658, 409] width 159 height 29
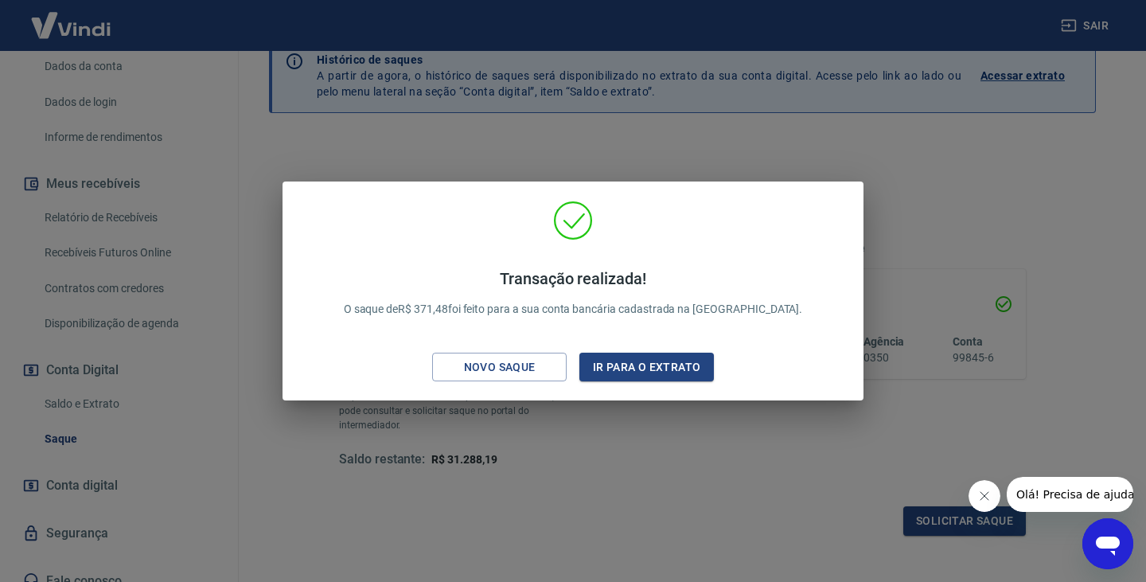
click at [143, 435] on div "Transação realizada! O saque de R$ 371,48 foi feito para a sua conta bancária c…" at bounding box center [573, 291] width 1146 height 582
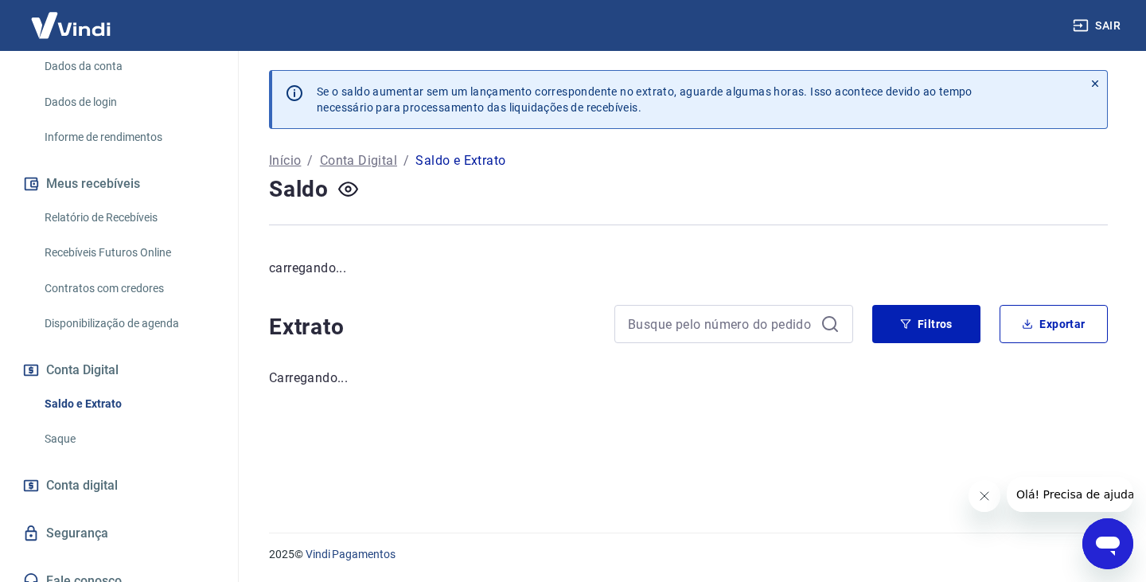
click at [67, 388] on link "Saldo e Extrato" at bounding box center [128, 403] width 181 height 33
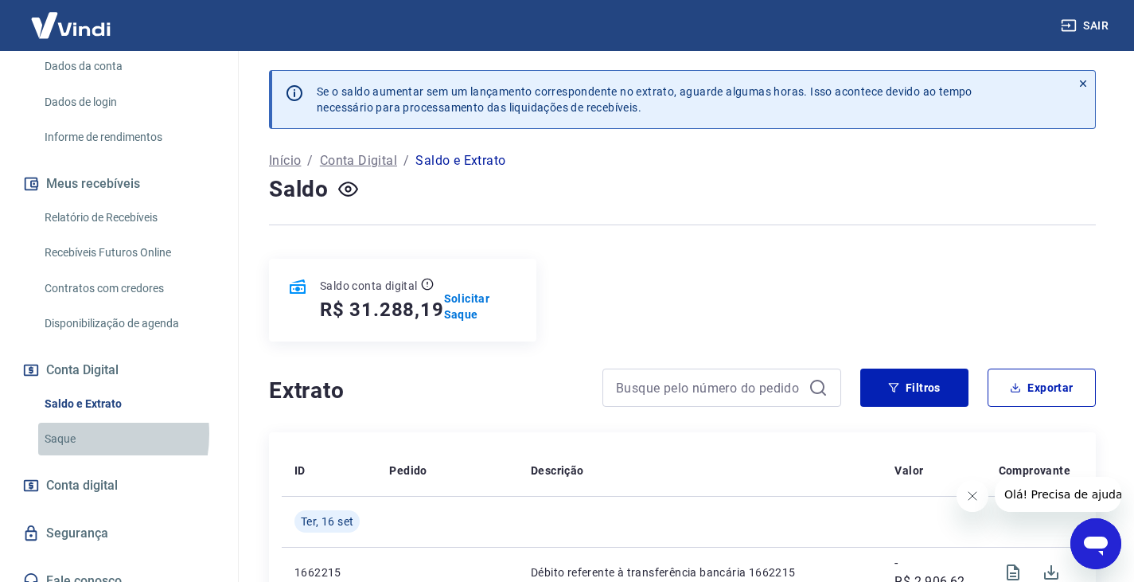
click at [68, 422] on link "Saque" at bounding box center [128, 438] width 181 height 33
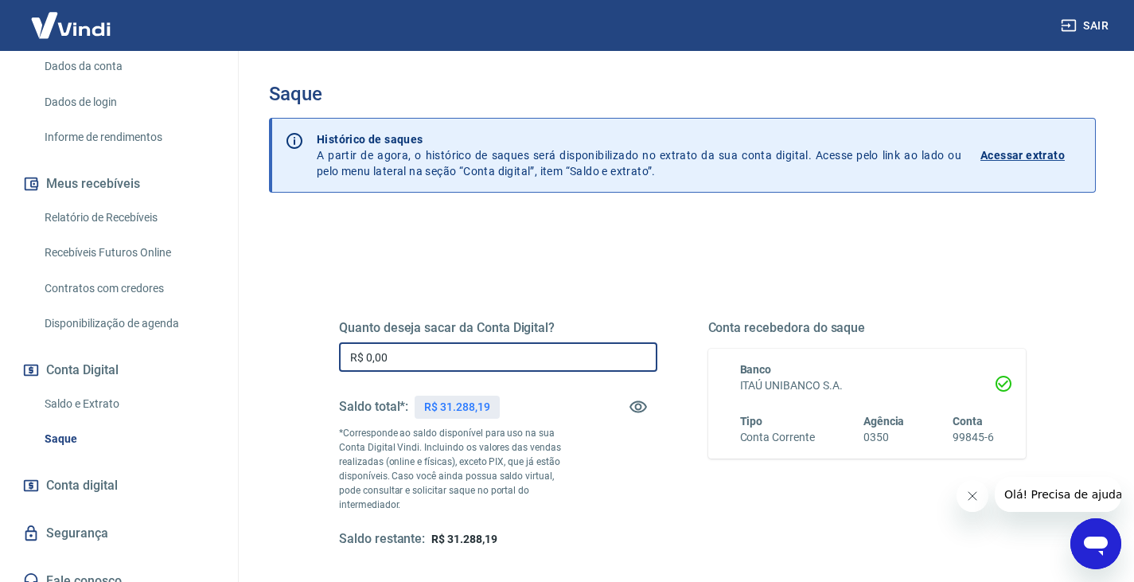
drag, startPoint x: 392, startPoint y: 367, endPoint x: 158, endPoint y: 372, distance: 234.8
click at [158, 372] on div "Sair F [PERSON_NAME] [PERSON_NAME][EMAIL_ADDRESS][DOMAIN_NAME] Início Meu cadas…" at bounding box center [567, 291] width 1134 height 582
type input "R$ 272,34"
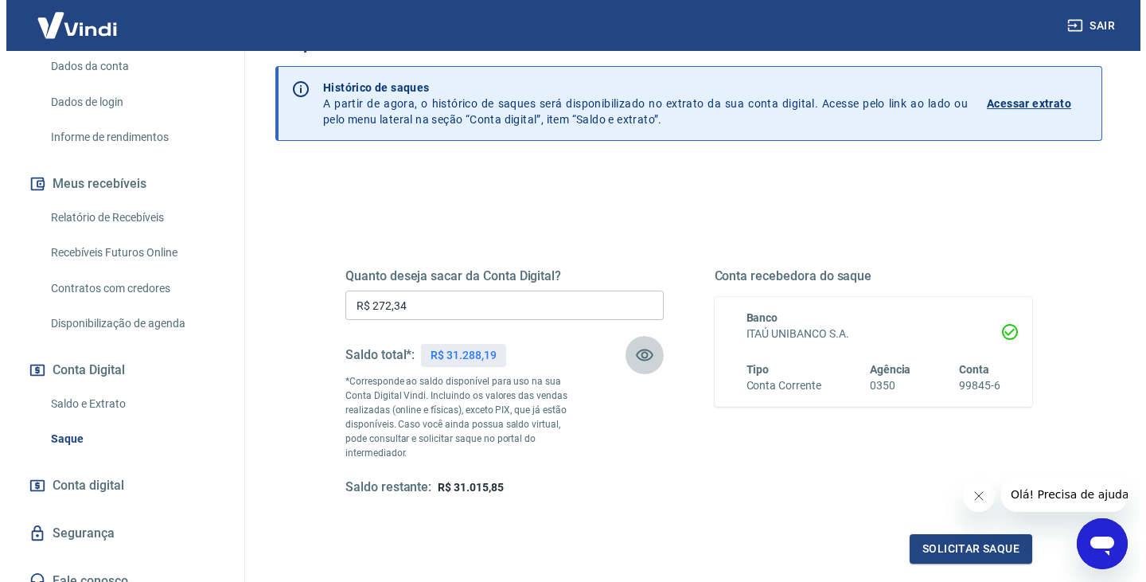
scroll to position [80, 0]
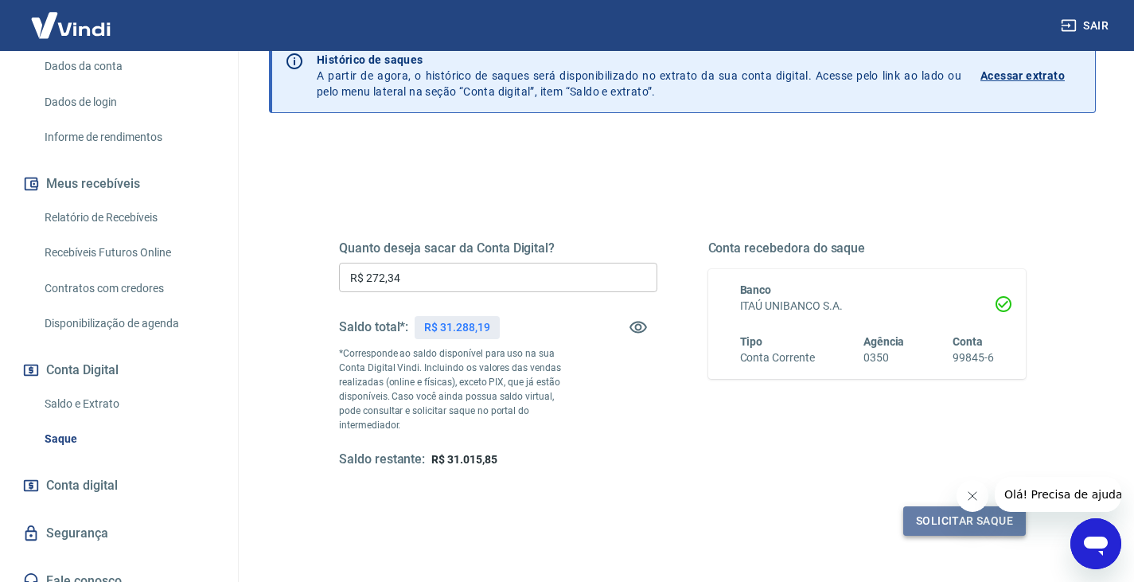
click at [931, 506] on button "Solicitar saque" at bounding box center [964, 520] width 123 height 29
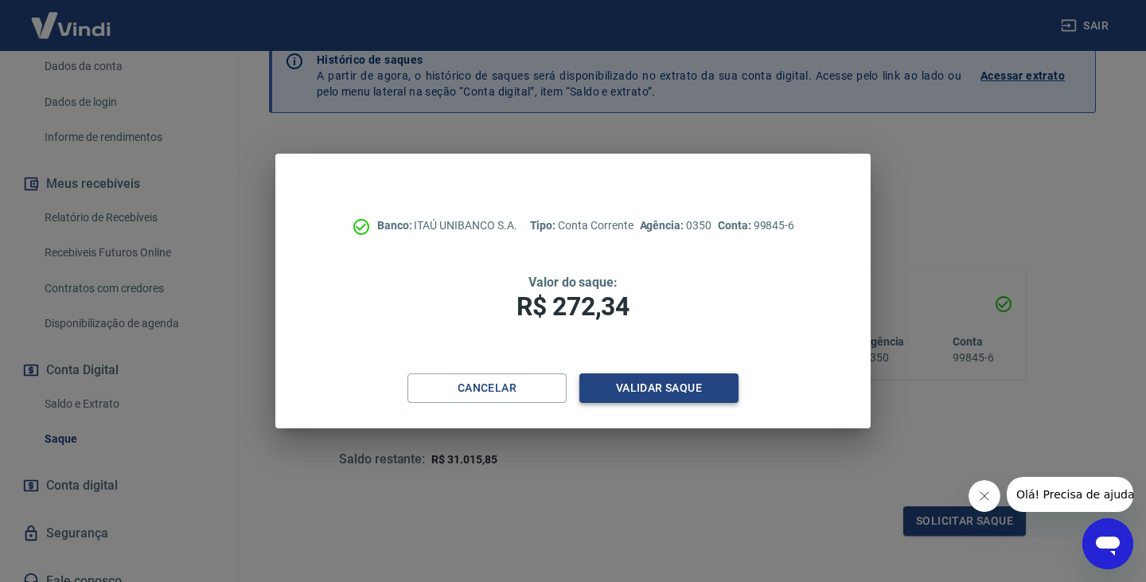
click at [640, 394] on button "Validar saque" at bounding box center [658, 387] width 159 height 29
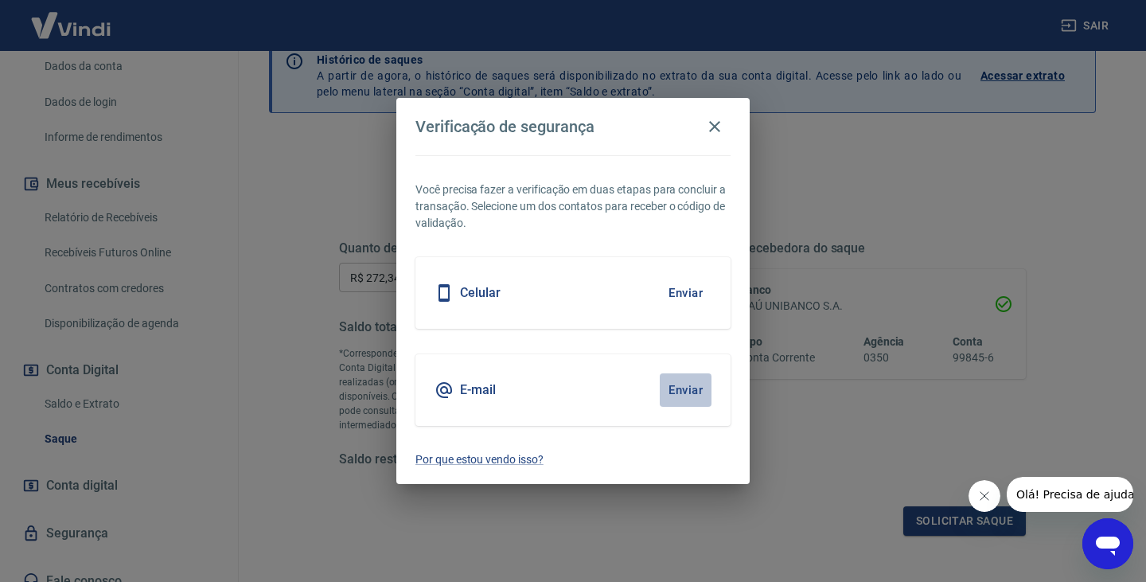
click at [683, 388] on button "Enviar" at bounding box center [686, 389] width 52 height 33
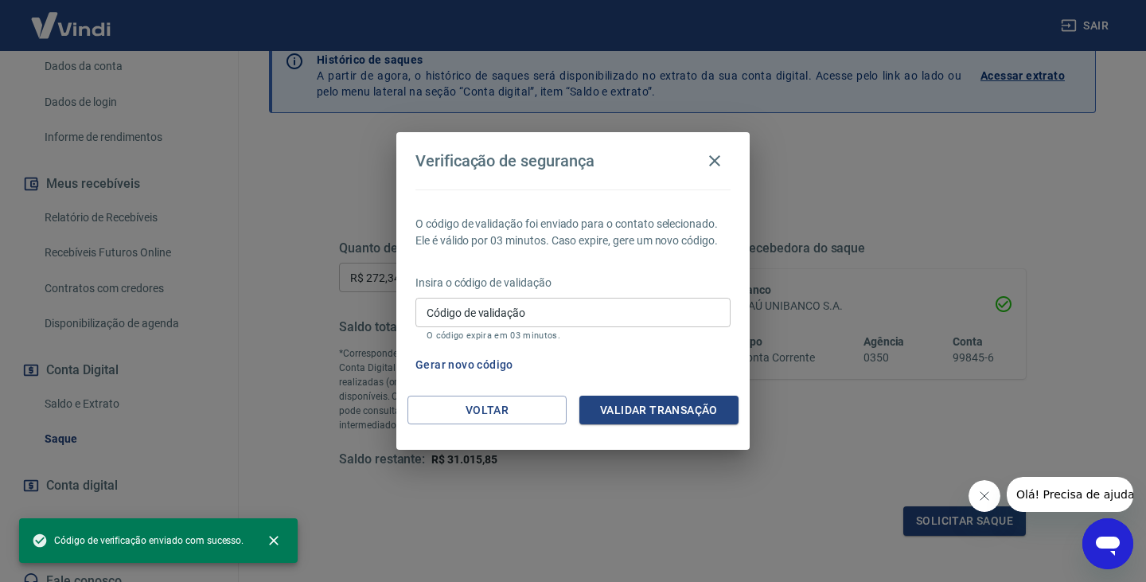
click at [473, 313] on input "Código de validação" at bounding box center [572, 312] width 315 height 29
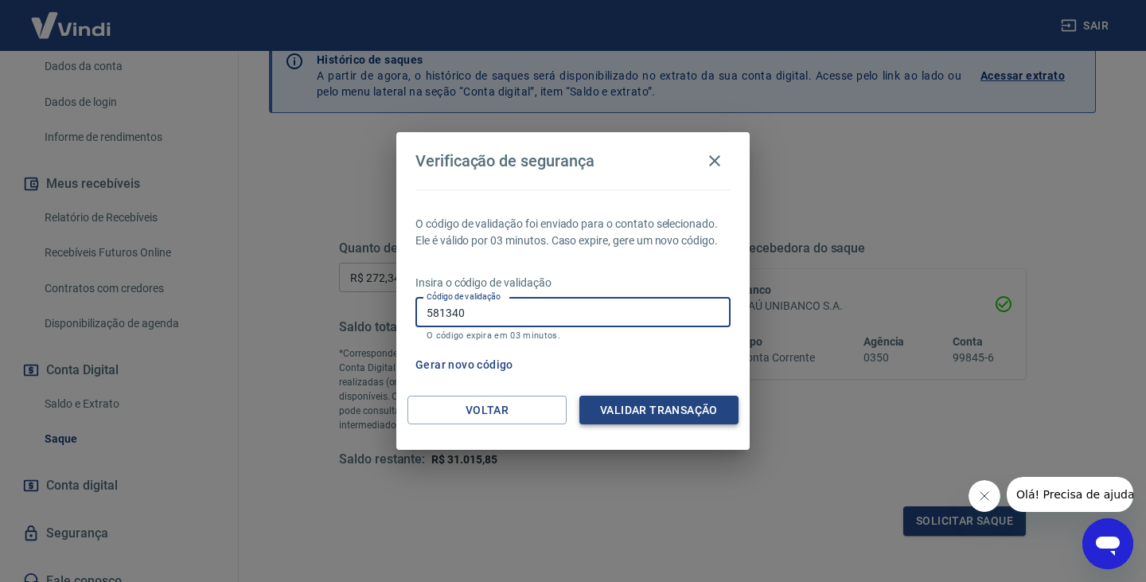
type input "581340"
click at [652, 414] on button "Validar transação" at bounding box center [658, 409] width 159 height 29
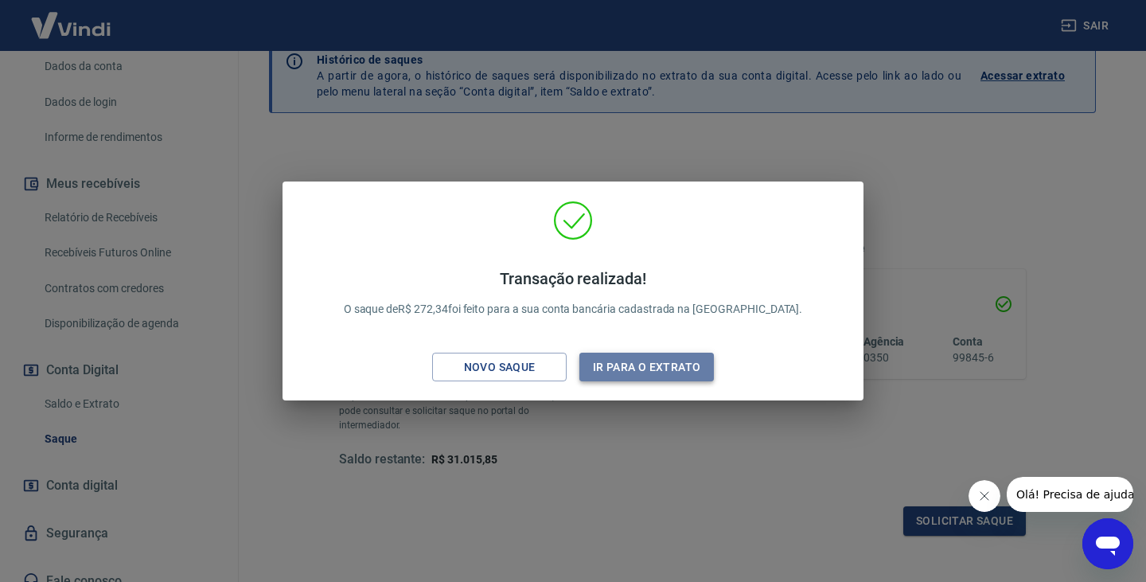
click at [638, 371] on button "Ir para o extrato" at bounding box center [646, 366] width 134 height 29
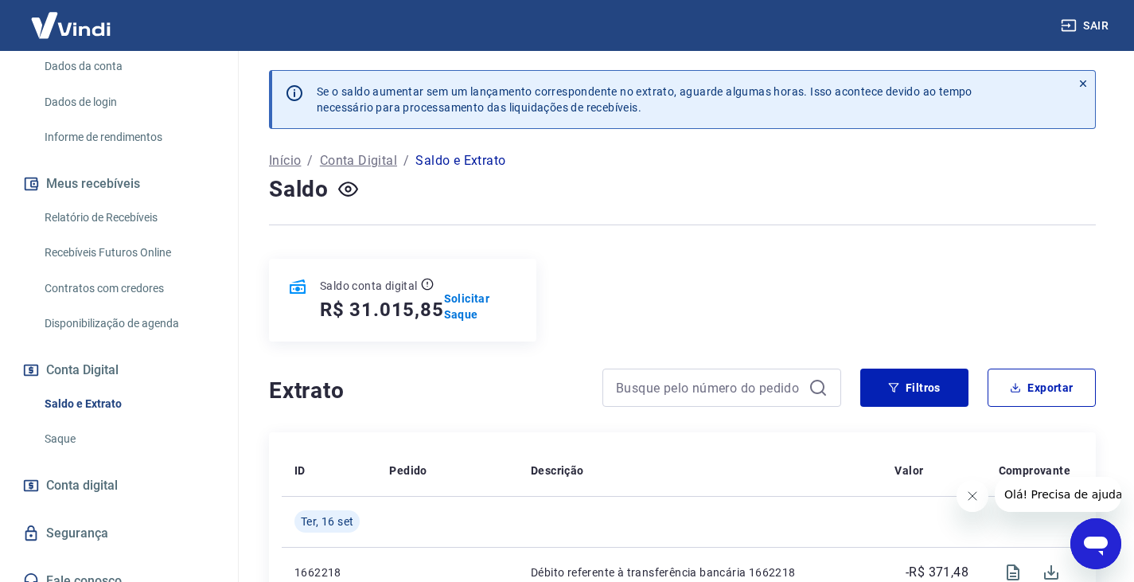
click at [96, 389] on link "Saldo e Extrato" at bounding box center [128, 403] width 181 height 33
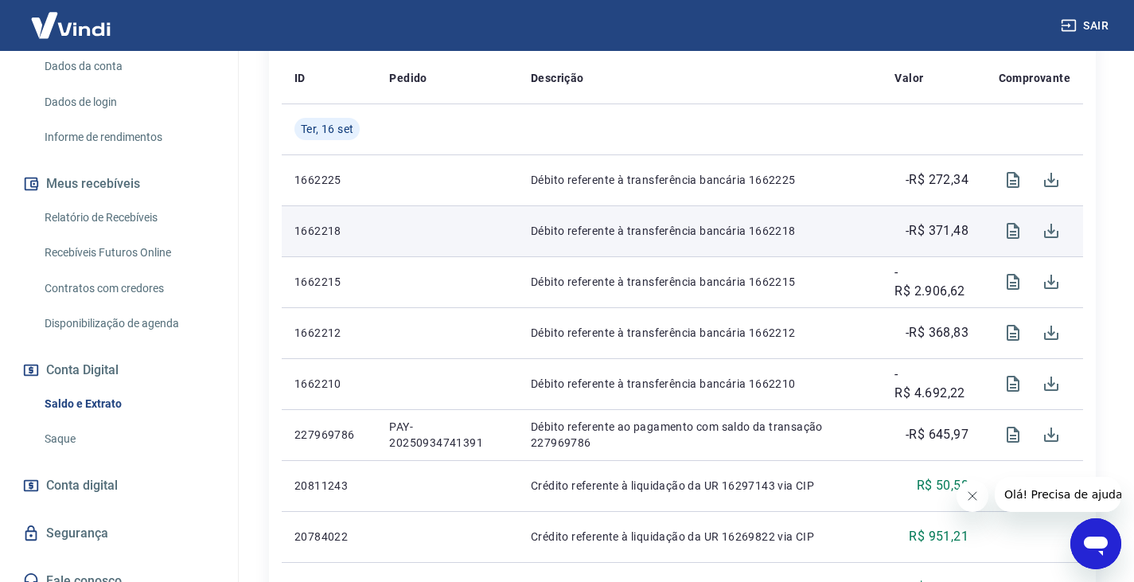
scroll to position [398, 0]
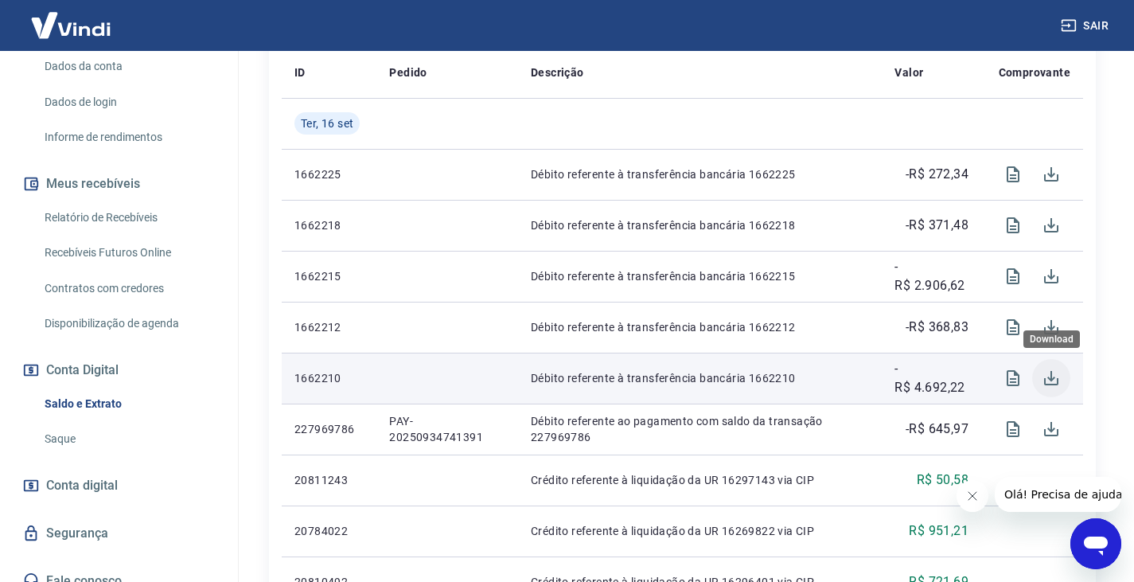
click at [1047, 380] on icon "Download" at bounding box center [1050, 377] width 19 height 19
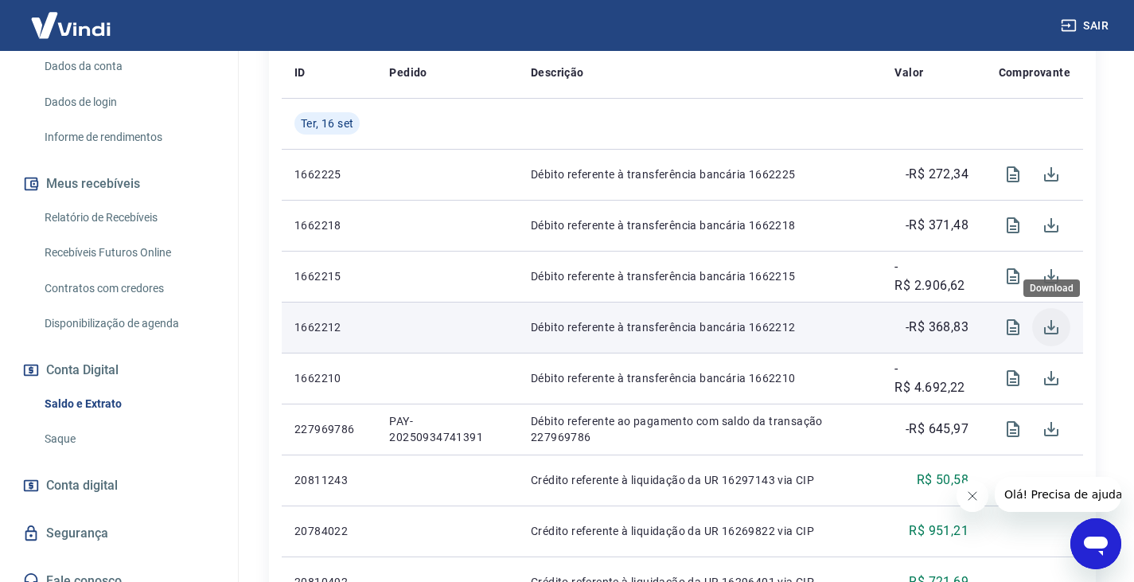
click at [1049, 318] on icon "Download" at bounding box center [1050, 326] width 19 height 19
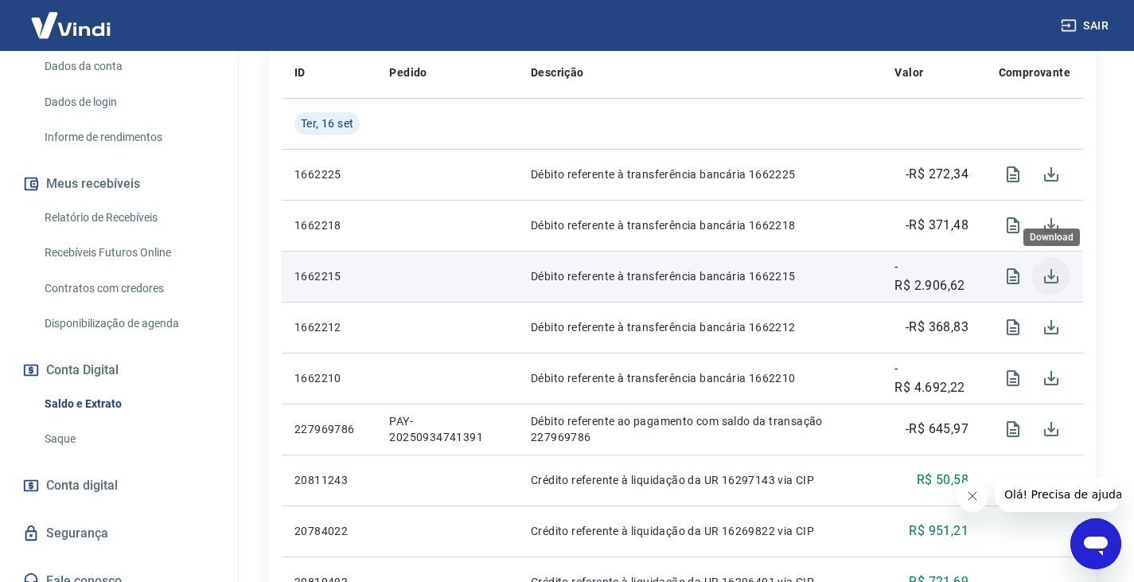
click at [1045, 274] on icon "Download" at bounding box center [1050, 276] width 19 height 19
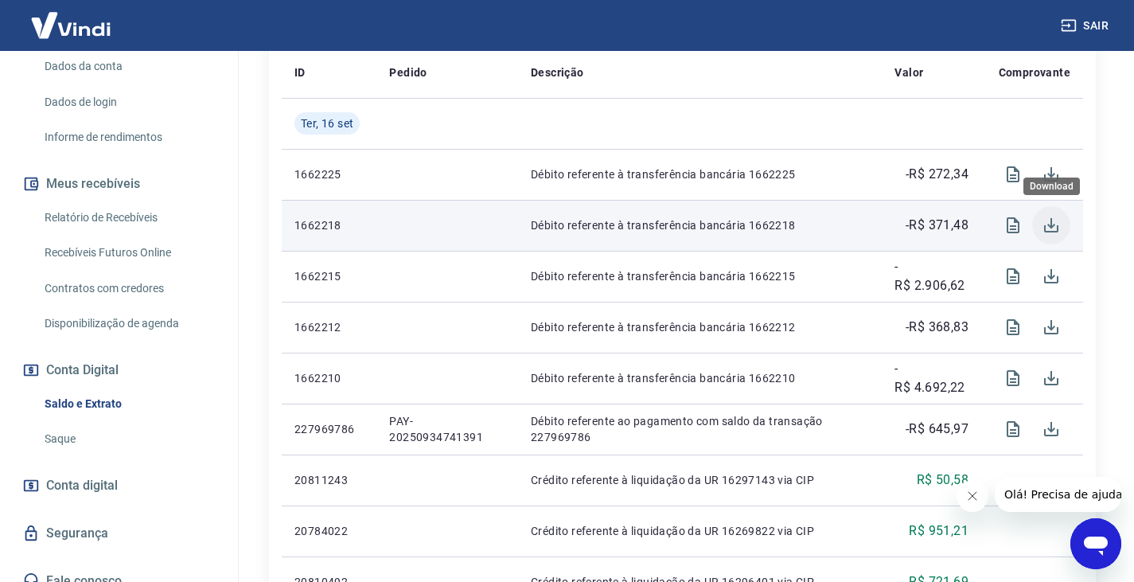
click at [1051, 225] on icon "Download" at bounding box center [1051, 225] width 14 height 14
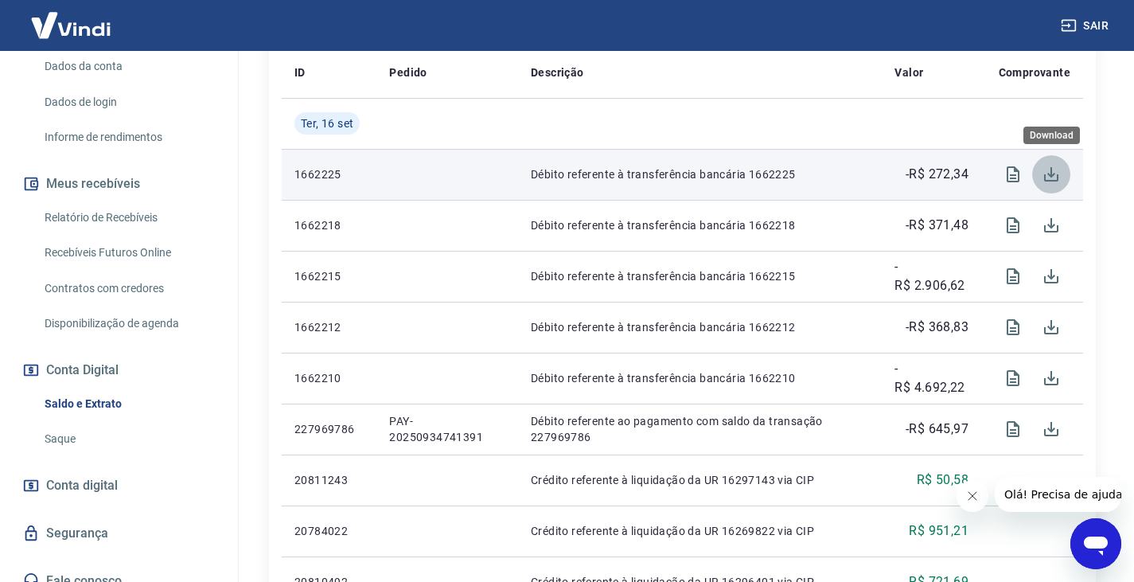
click at [1051, 173] on icon "Download" at bounding box center [1051, 174] width 14 height 14
